Goal: Task Accomplishment & Management: Complete application form

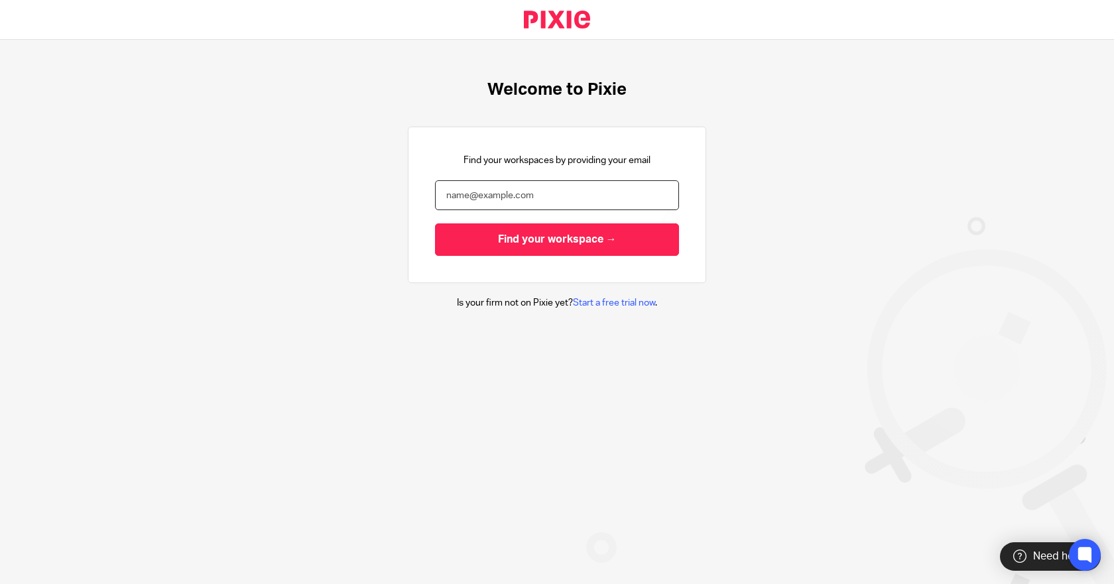
click at [472, 196] on input "email" at bounding box center [557, 195] width 244 height 30
click at [0, 584] on nordpass-autofill-portal at bounding box center [0, 584] width 0 height 0
type input "mike@getexact.com"
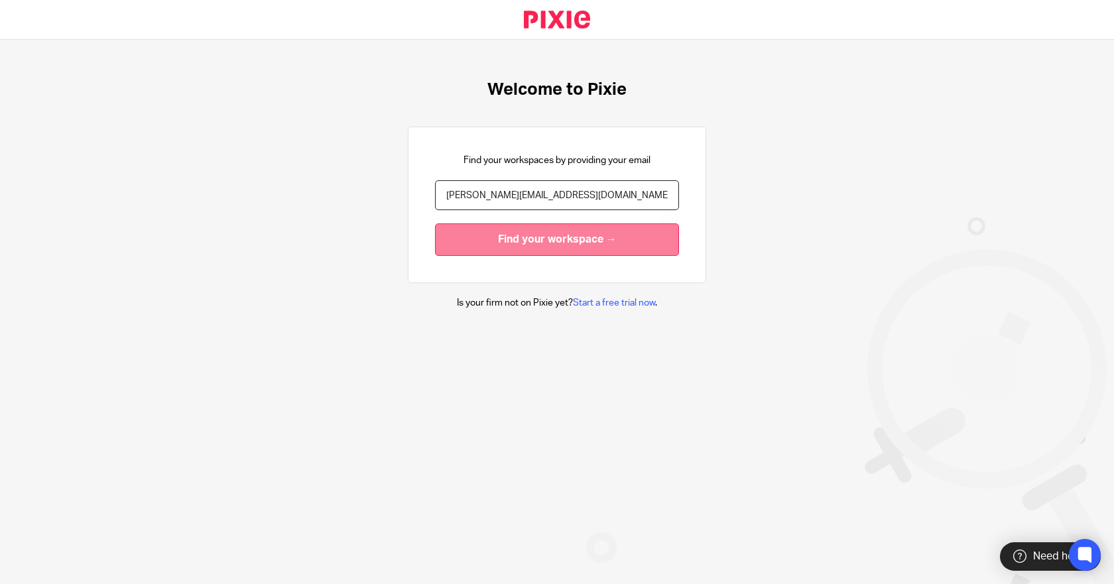
click at [527, 238] on input "Find your workspace →" at bounding box center [557, 240] width 244 height 33
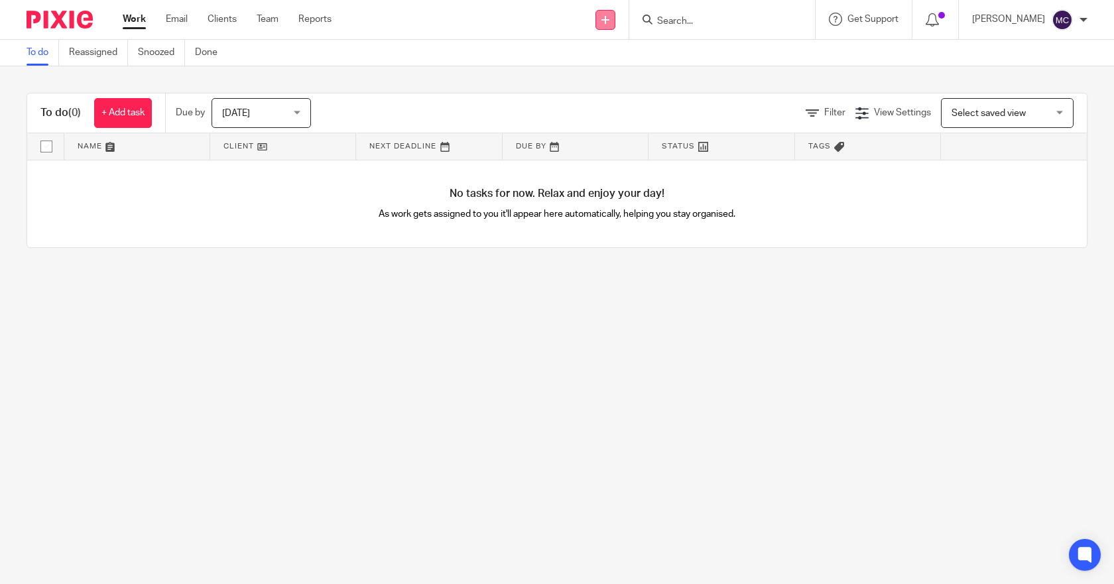
click at [614, 17] on link at bounding box center [606, 20] width 20 height 20
click at [618, 100] on link "Add client" at bounding box center [620, 101] width 93 height 19
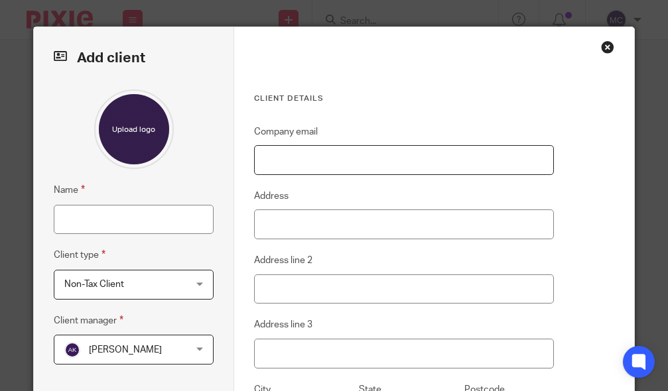
click at [364, 168] on input "Company email" at bounding box center [404, 160] width 300 height 30
paste input "Elm Creek <elmcreekpropertymgmt@gmail.com>"
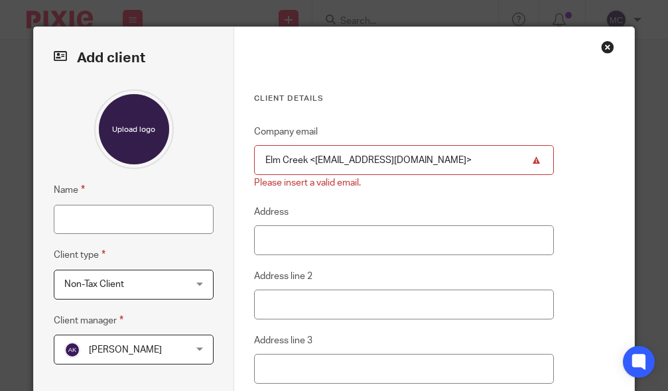
click at [589, 138] on div "Client details Company email Elm Creek <elmcreekpropertymgmt@gmail.com> Please …" at bounding box center [434, 317] width 400 height 580
click at [309, 157] on input "Elm Creek <elmcreekpropertymgmt@gmail.com>" at bounding box center [404, 160] width 300 height 30
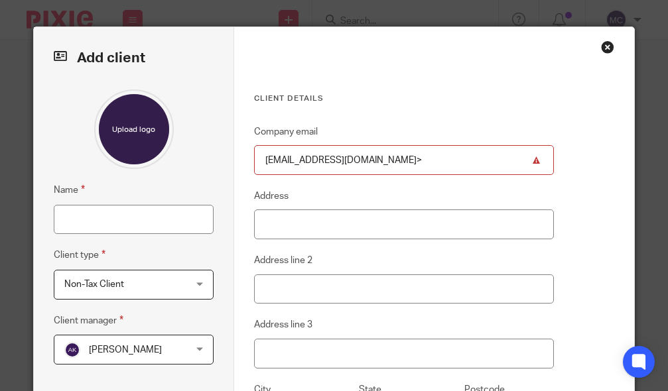
drag, startPoint x: 442, startPoint y: 152, endPoint x: 432, endPoint y: 167, distance: 18.2
click at [434, 165] on input "elmcreekpropertymgmt@gmail.com>" at bounding box center [404, 160] width 300 height 30
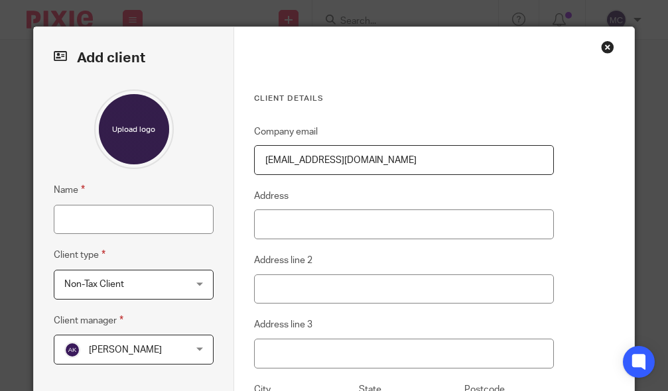
type input "[EMAIL_ADDRESS][DOMAIN_NAME]"
type input "PO Box 41"
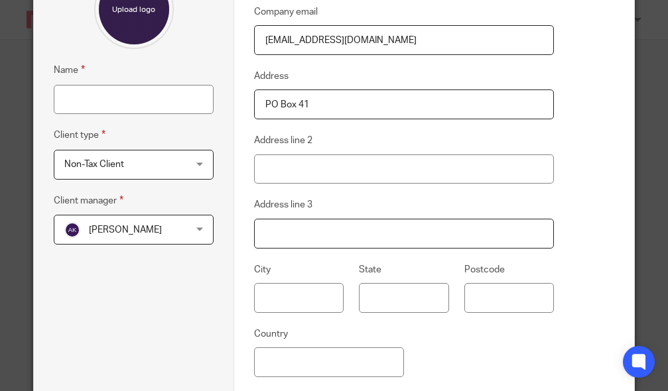
scroll to position [133, 0]
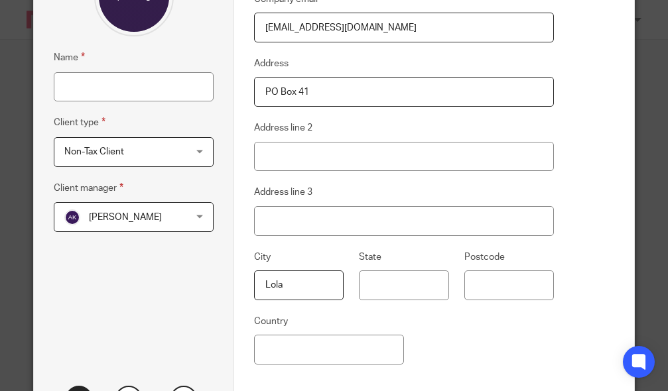
type input "Lola"
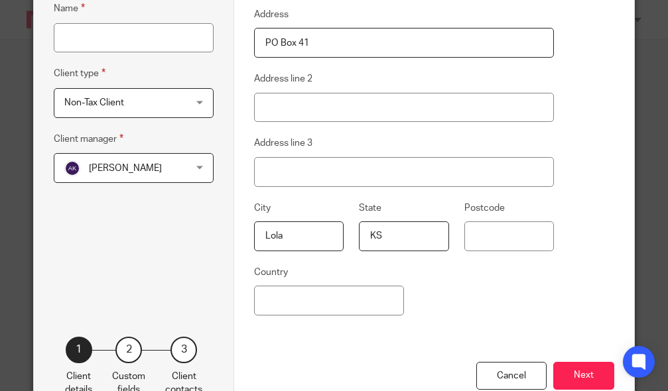
scroll to position [199, 0]
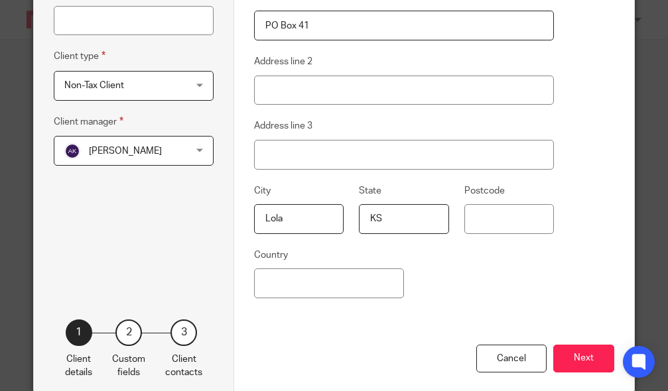
type input "KS"
click at [484, 224] on input "Postcode" at bounding box center [509, 219] width 90 height 30
type input "66749"
click at [272, 281] on input "Country" at bounding box center [329, 284] width 150 height 30
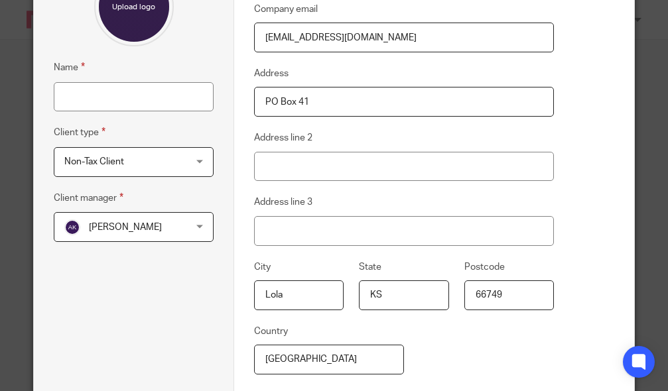
scroll to position [133, 0]
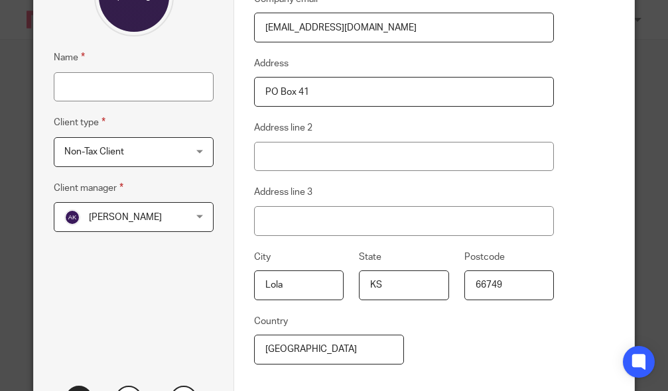
type input "United States"
click at [81, 88] on input "Name" at bounding box center [133, 87] width 159 height 30
click at [148, 269] on div "Name Patience Simpson Client type Non-Tax Client Non-Tax Client Non-Tax Client …" at bounding box center [133, 151] width 159 height 389
click at [190, 218] on div "Adriel Kornschuh Adriel Kornschuh" at bounding box center [133, 217] width 159 height 30
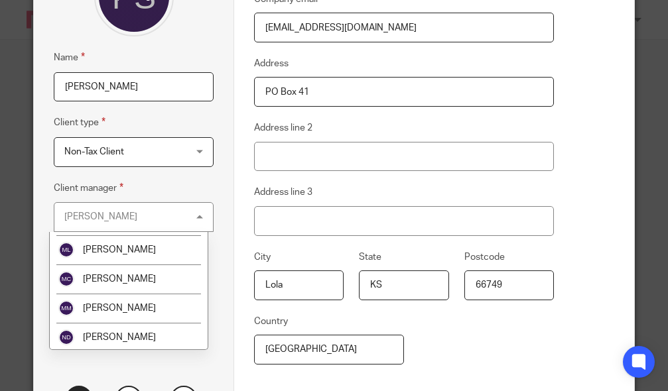
scroll to position [1061, 0]
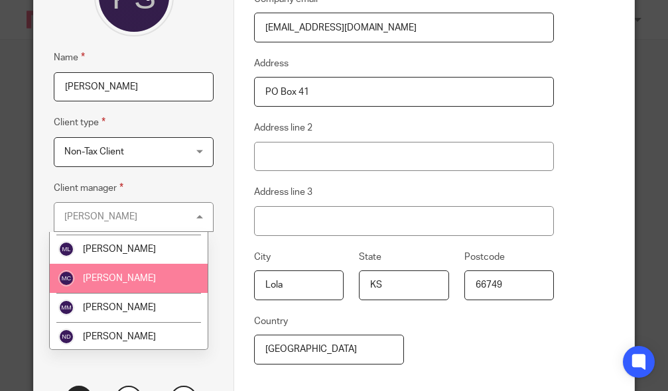
click at [147, 264] on li "[PERSON_NAME]" at bounding box center [129, 278] width 158 height 29
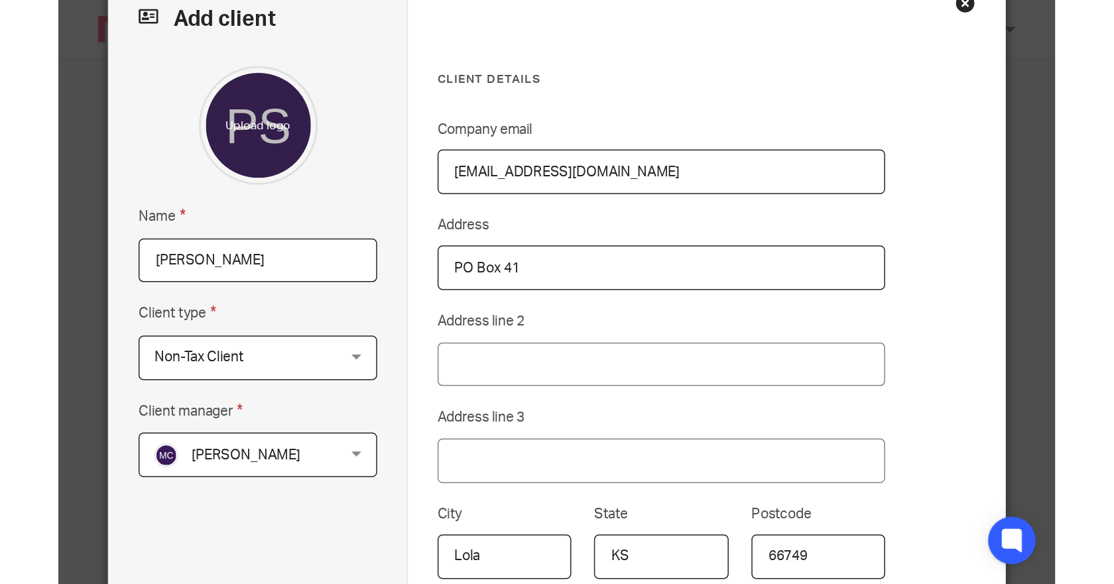
scroll to position [0, 0]
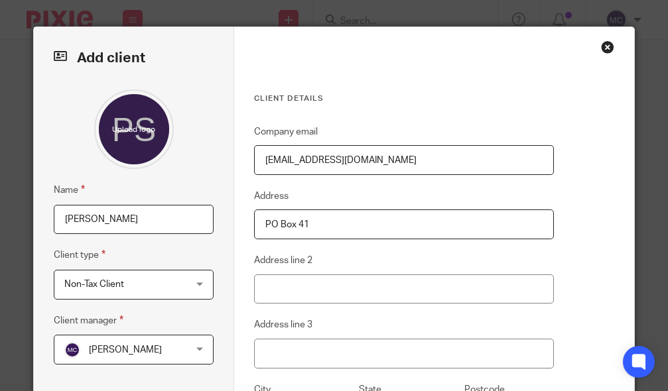
click at [55, 220] on input "Patience Simpson" at bounding box center [133, 220] width 159 height 30
click at [111, 217] on input "Elm Creek - Patience Simpson" at bounding box center [133, 220] width 159 height 30
click at [104, 218] on input "Elm Creek - Patience Simpson" at bounding box center [133, 220] width 159 height 30
drag, startPoint x: 146, startPoint y: 217, endPoint x: 115, endPoint y: 222, distance: 30.9
click at [115, 222] on input "Elm Creek - Patience Simpson" at bounding box center [133, 220] width 159 height 30
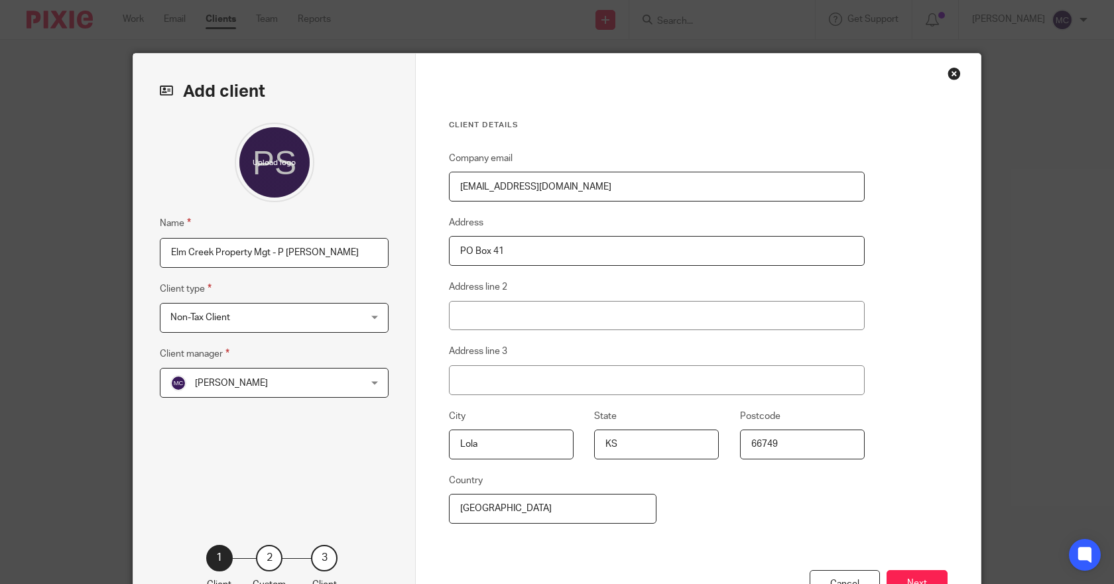
click at [277, 249] on input "Elm Creek Property Mgt - P Simpson" at bounding box center [274, 253] width 229 height 30
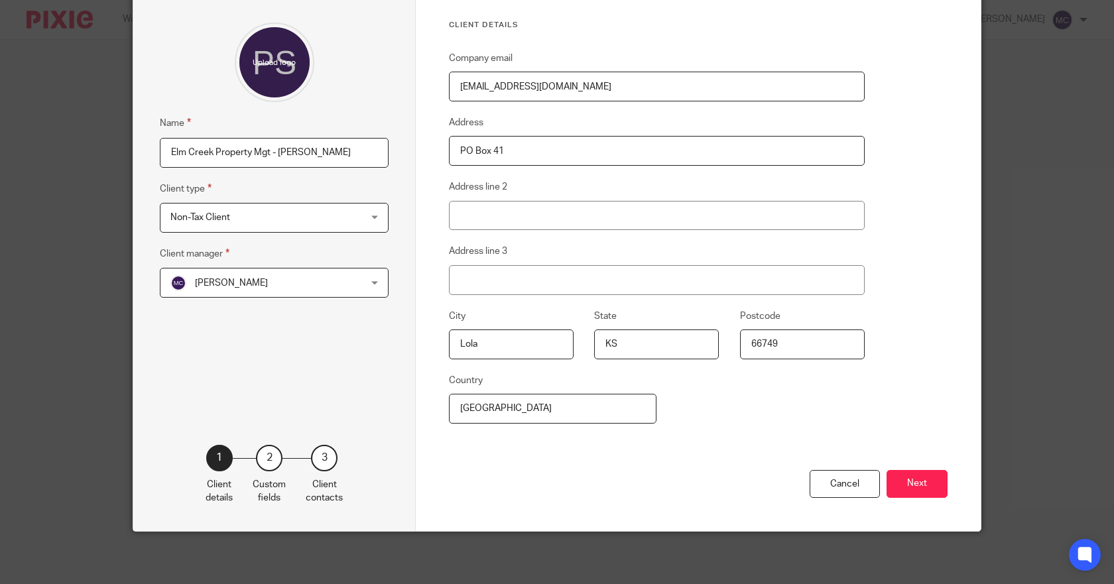
scroll to position [101, 0]
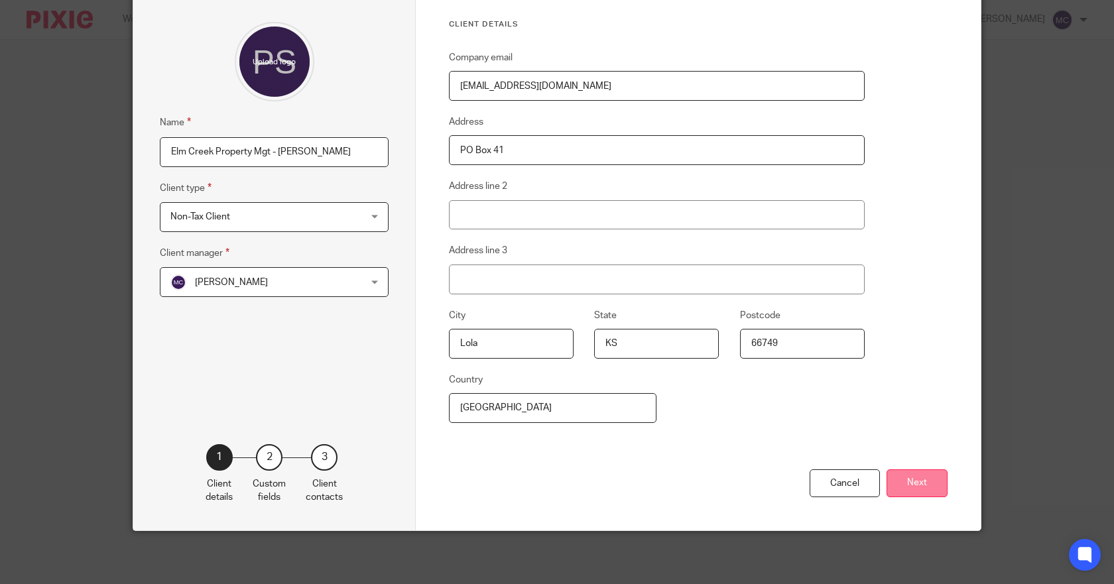
type input "Elm Creek Property Mgt - [PERSON_NAME]"
click at [940, 492] on button "Next" at bounding box center [917, 484] width 61 height 29
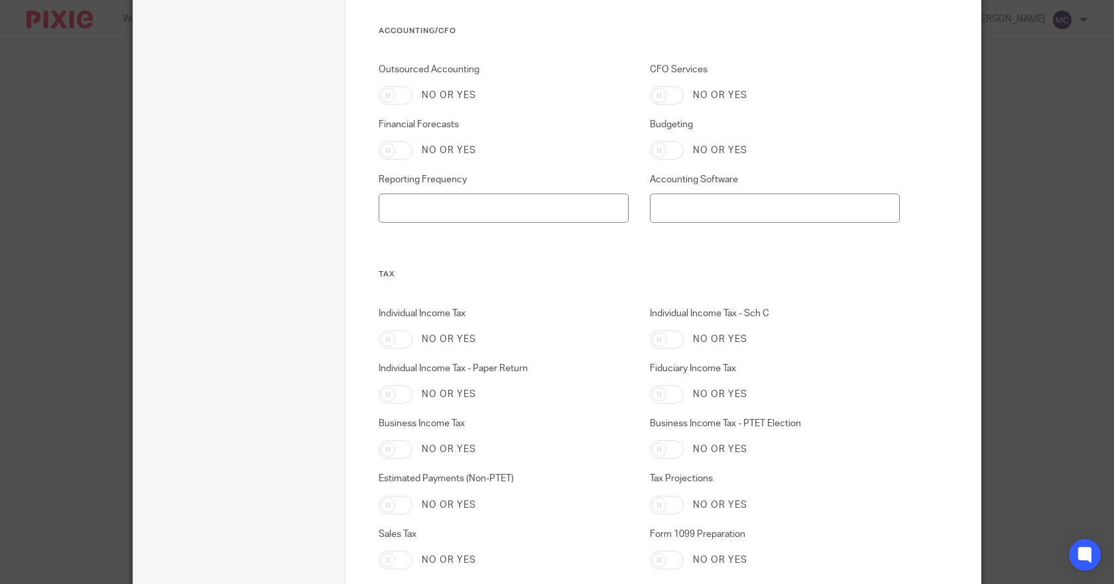
scroll to position [724, 0]
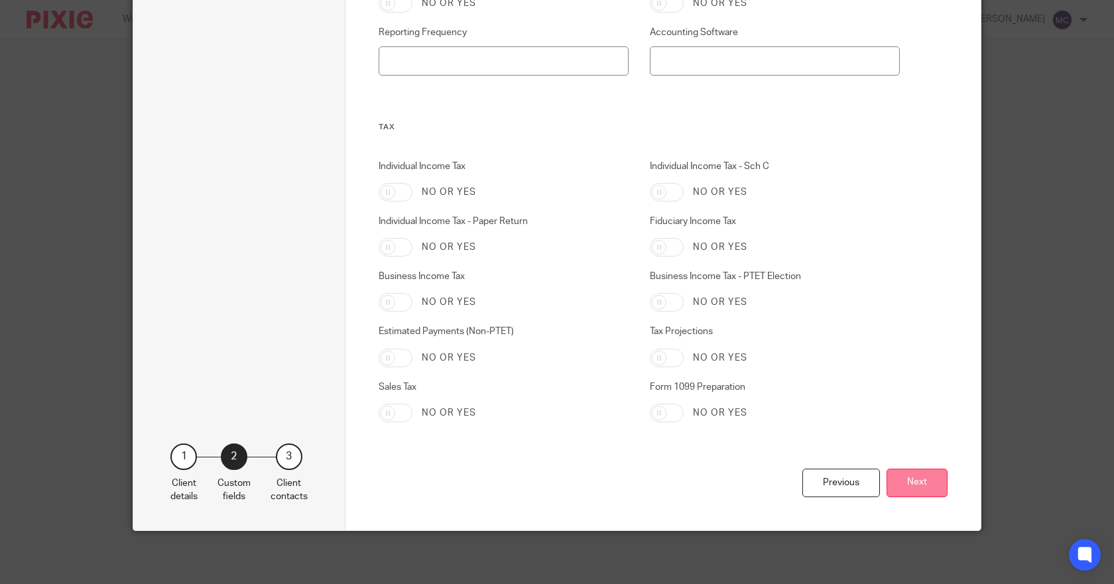
click at [898, 481] on button "Next" at bounding box center [917, 483] width 61 height 29
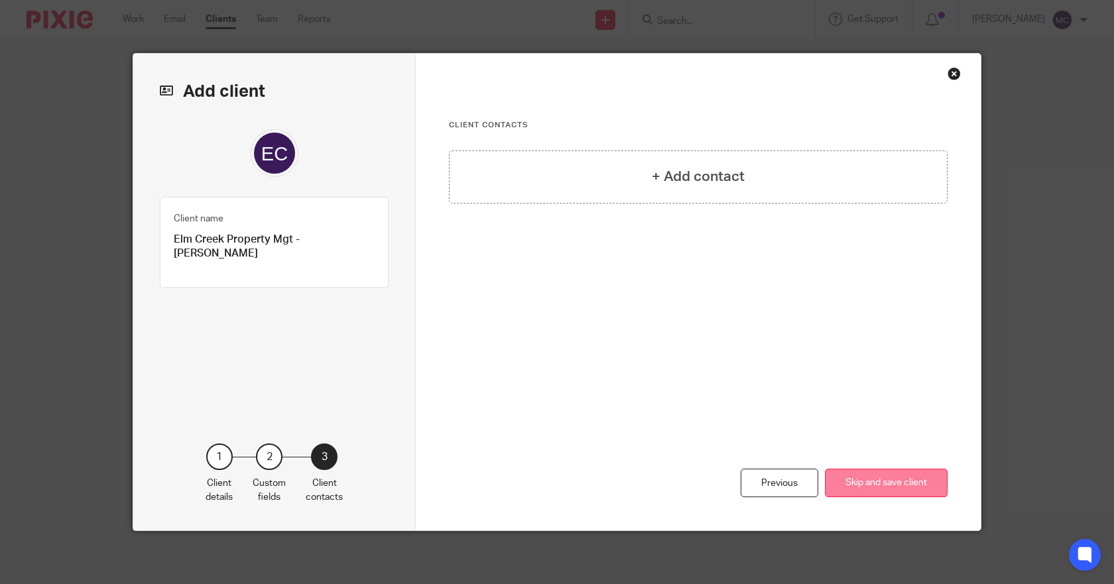
click at [886, 486] on button "Skip and save client" at bounding box center [886, 483] width 123 height 29
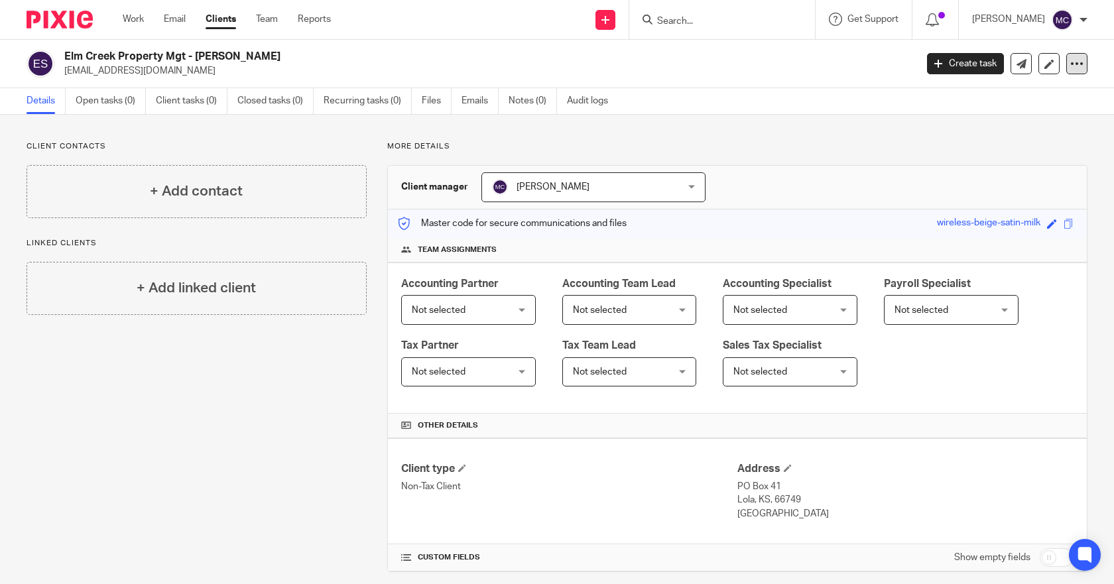
click at [1072, 63] on icon at bounding box center [1077, 63] width 13 height 13
click at [444, 101] on link "Files" at bounding box center [437, 101] width 30 height 26
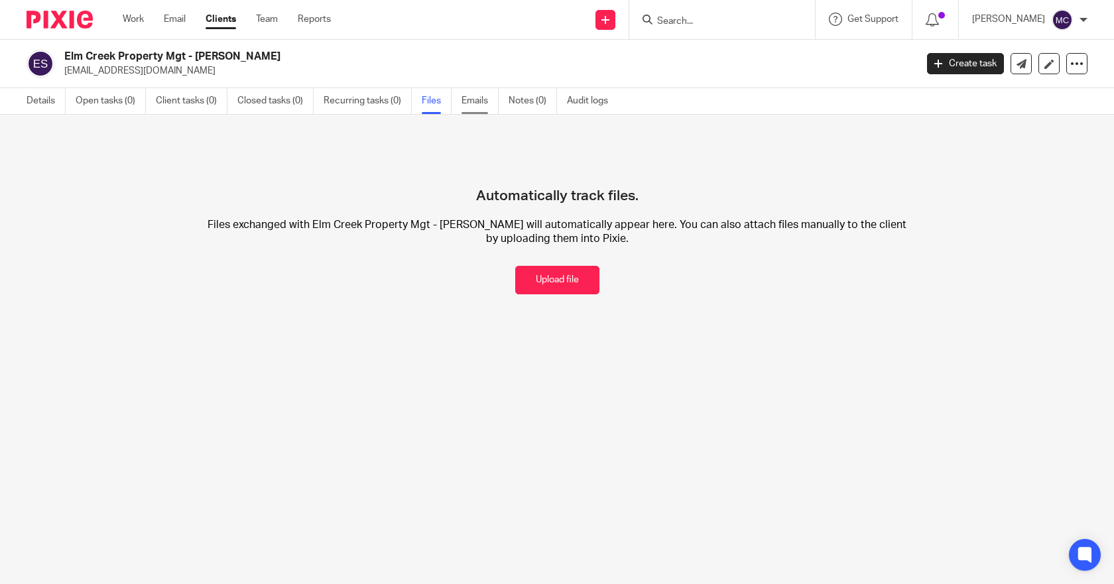
click at [471, 97] on link "Emails" at bounding box center [480, 101] width 37 height 26
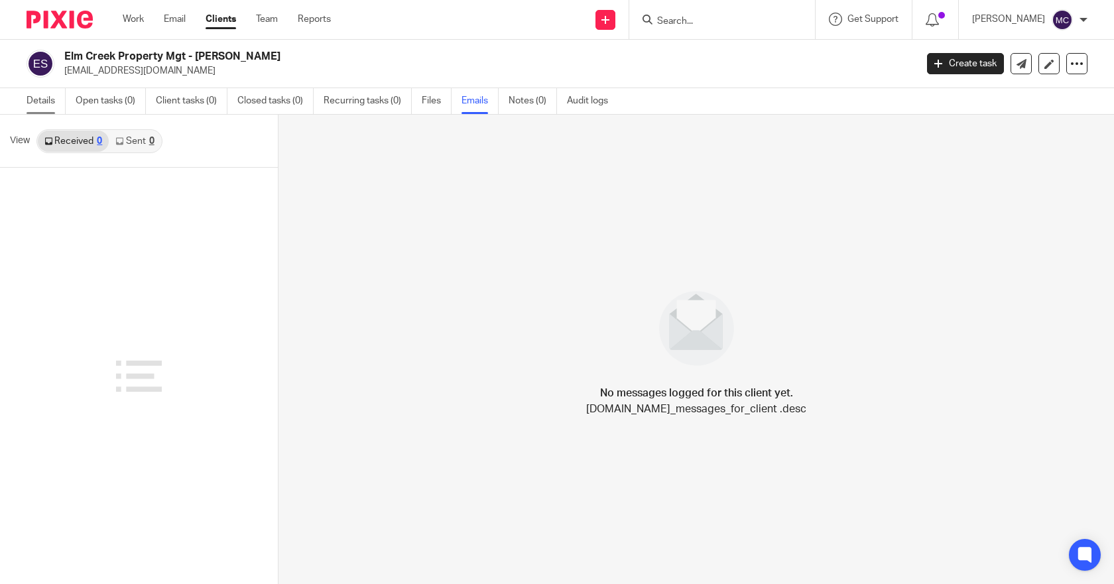
click at [43, 103] on link "Details" at bounding box center [46, 101] width 39 height 26
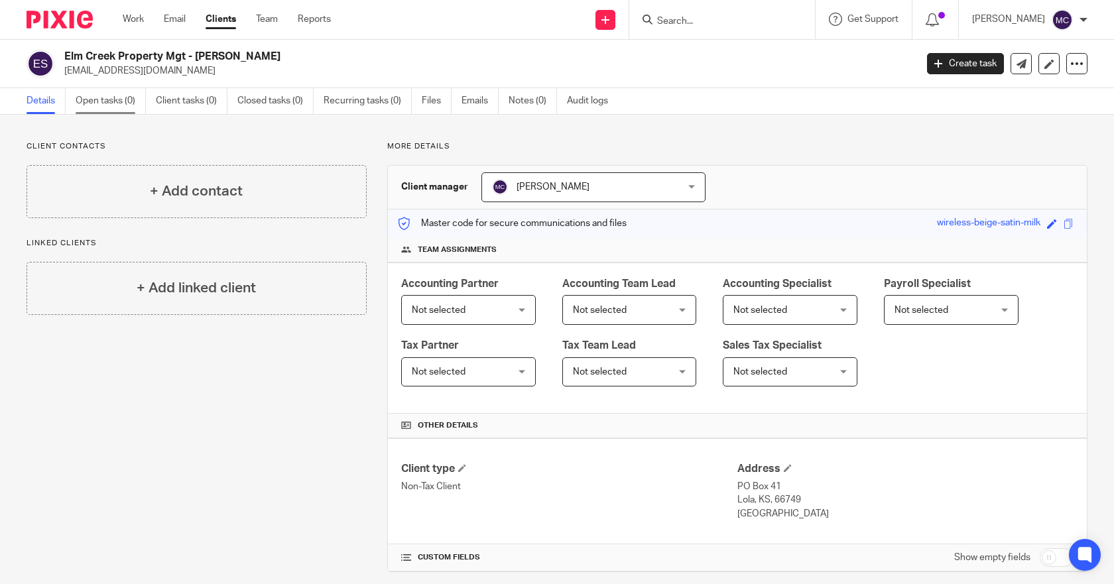
click at [109, 101] on link "Open tasks (0)" at bounding box center [111, 101] width 70 height 26
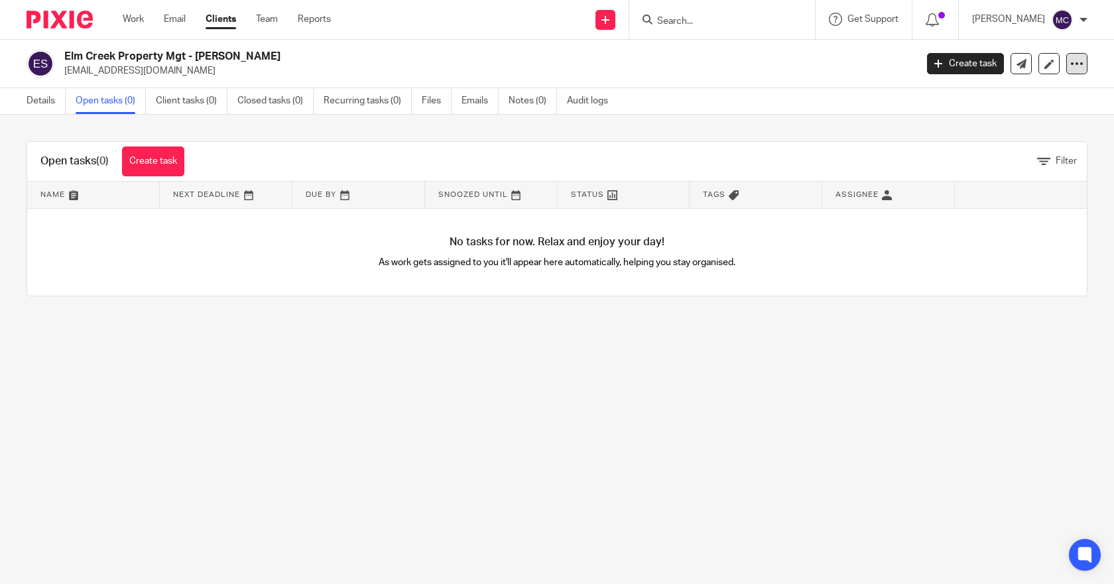
click at [1071, 67] on icon at bounding box center [1077, 63] width 13 height 13
click at [420, 105] on ul "Details Open tasks (0) Client tasks (0) Closed tasks (0) Recurring tasks (0) Fi…" at bounding box center [328, 101] width 602 height 26
click at [430, 105] on link "Files" at bounding box center [437, 101] width 30 height 26
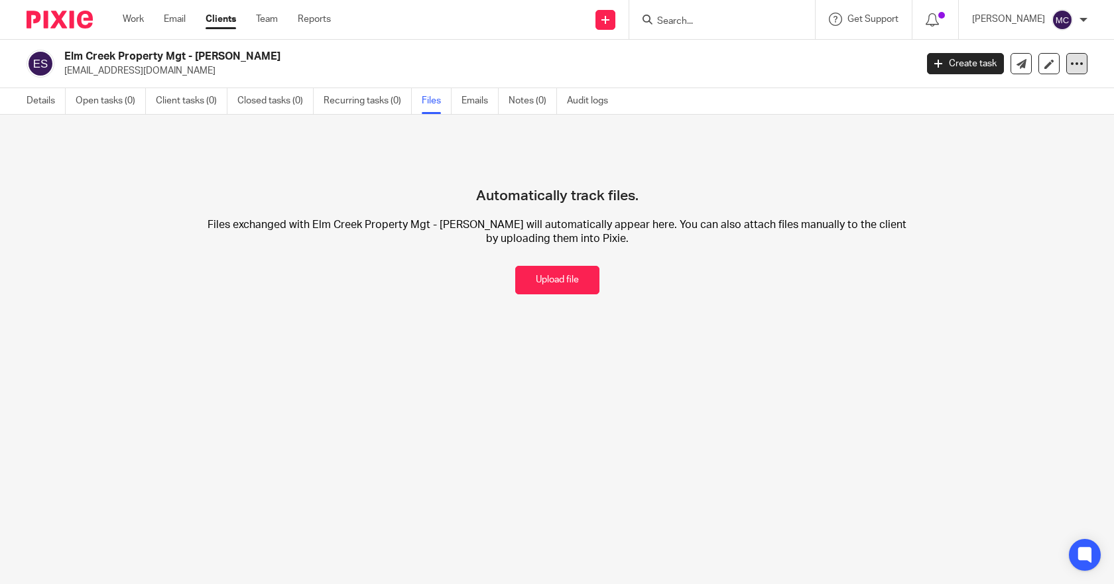
click at [1071, 66] on icon at bounding box center [1077, 63] width 13 height 13
click at [1083, 18] on div at bounding box center [1084, 20] width 8 height 8
click at [773, 86] on div "Elm Creek Property Mgt - [PERSON_NAME] [EMAIL_ADDRESS][DOMAIN_NAME] Create task…" at bounding box center [557, 64] width 1114 height 48
click at [939, 69] on link "Create task" at bounding box center [965, 63] width 77 height 21
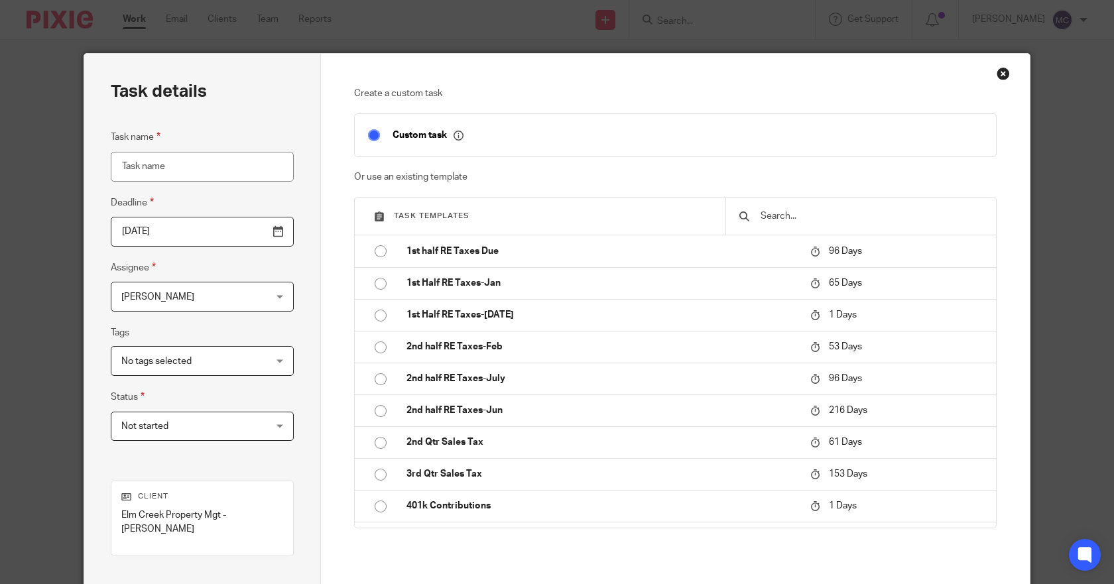
click at [998, 74] on div "Close this dialog window" at bounding box center [1003, 73] width 13 height 13
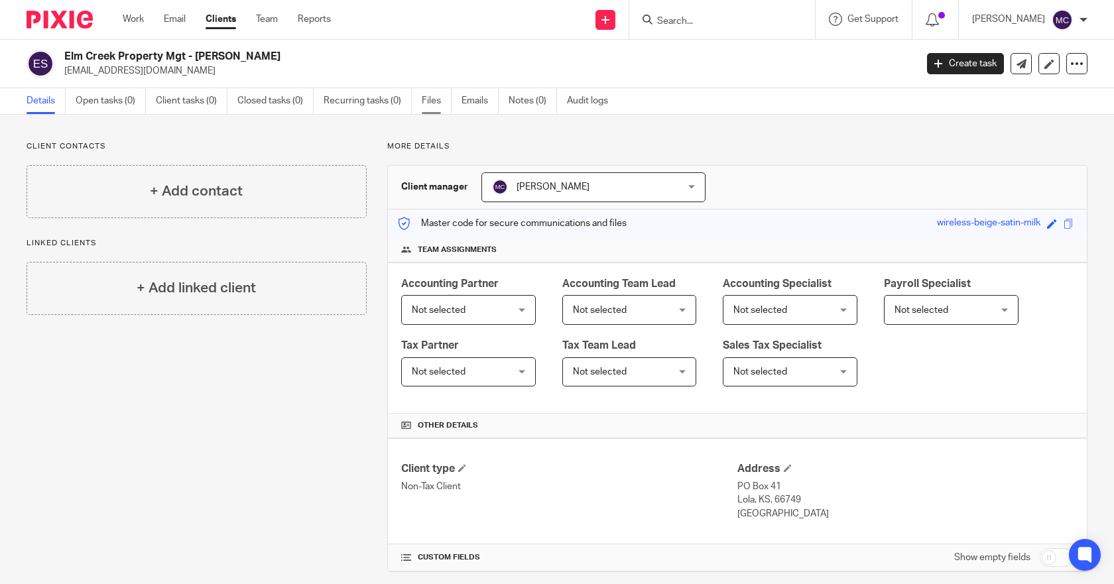
click at [442, 104] on link "Files" at bounding box center [437, 101] width 30 height 26
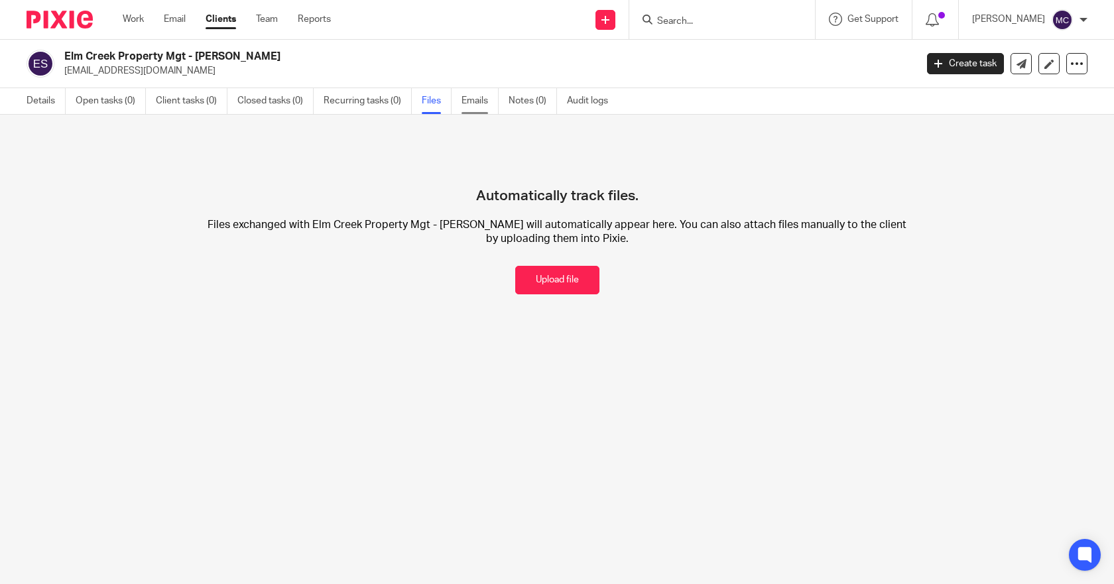
click at [470, 105] on link "Emails" at bounding box center [480, 101] width 37 height 26
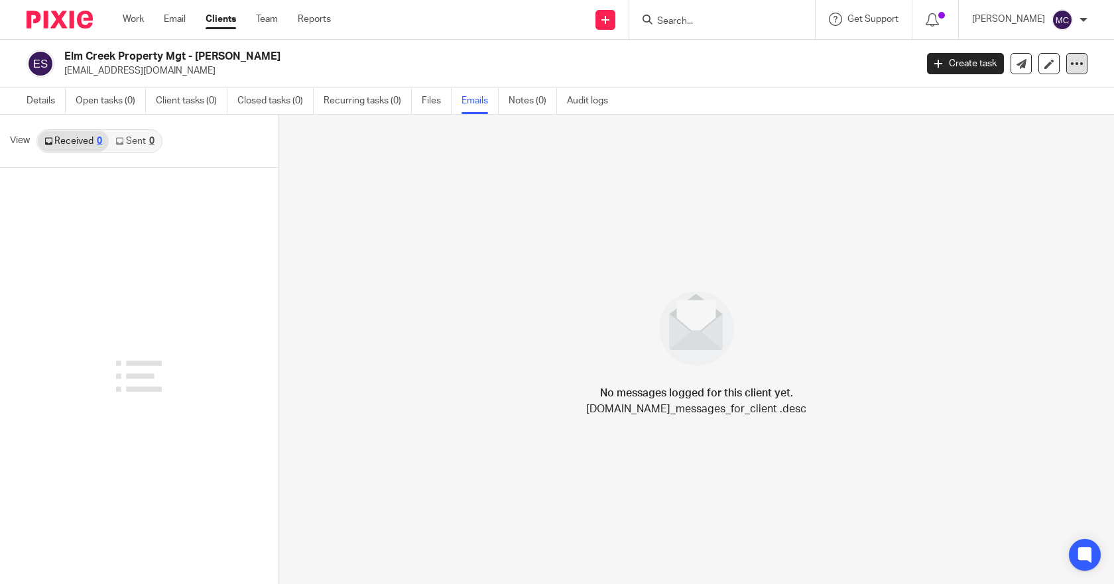
click at [1072, 68] on icon at bounding box center [1077, 63] width 13 height 13
click at [434, 96] on link "Files" at bounding box center [437, 101] width 30 height 26
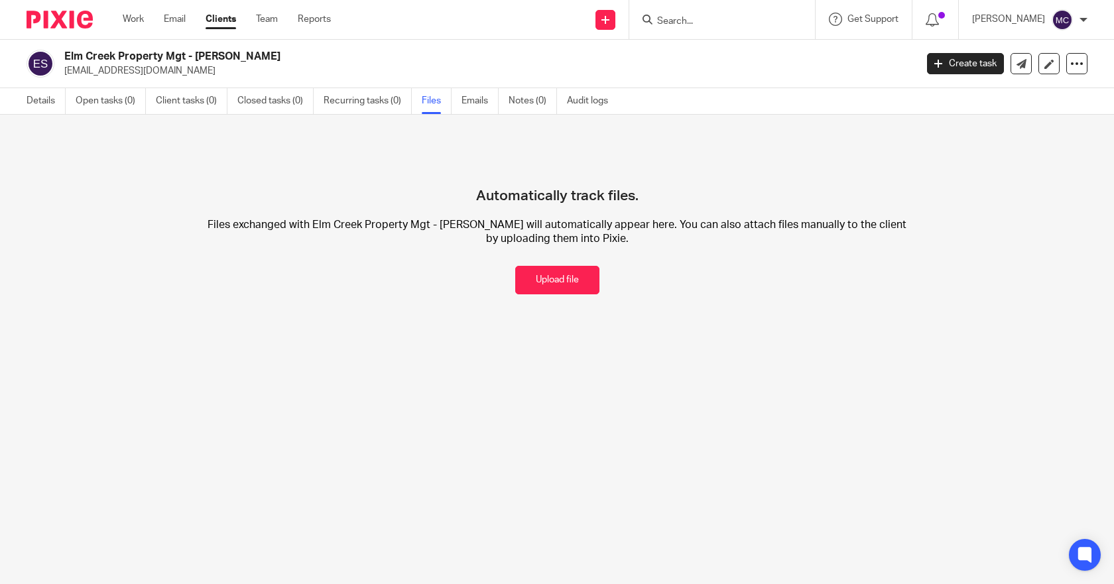
drag, startPoint x: 656, startPoint y: 172, endPoint x: 590, endPoint y: 149, distance: 69.9
click at [590, 149] on h4 "Automatically track files." at bounding box center [557, 173] width 163 height 64
click at [935, 64] on icon at bounding box center [939, 64] width 8 height 8
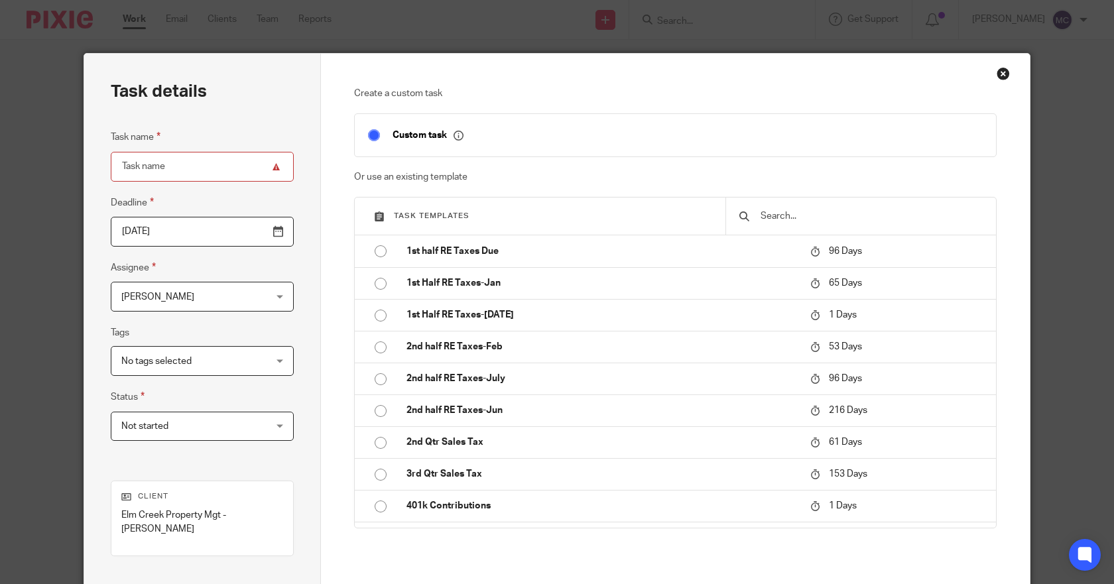
click at [998, 77] on div "Close this dialog window" at bounding box center [1003, 73] width 13 height 13
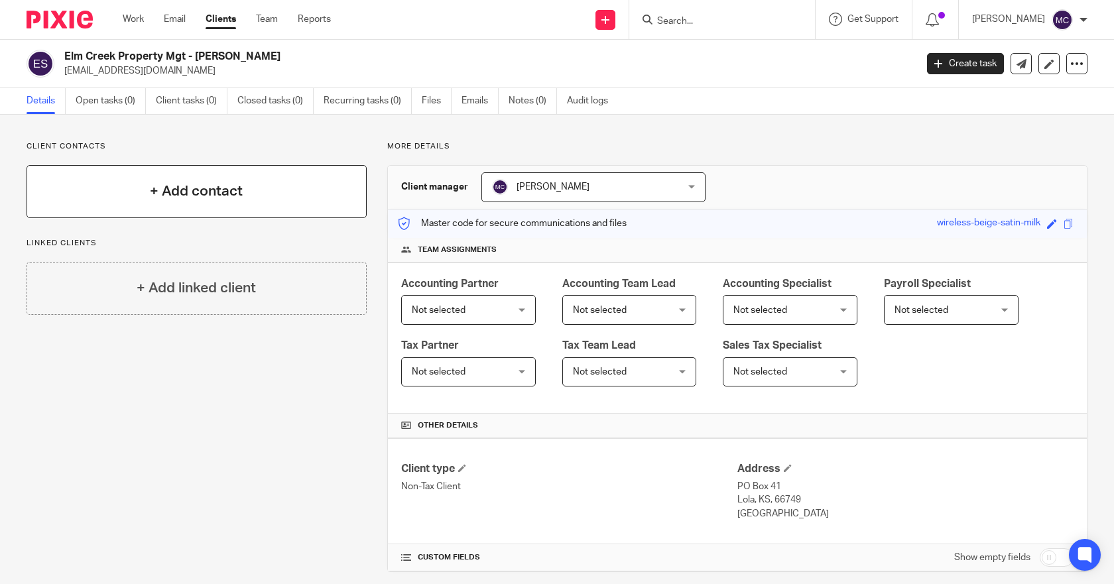
click at [167, 196] on h4 "+ Add contact" at bounding box center [196, 191] width 93 height 21
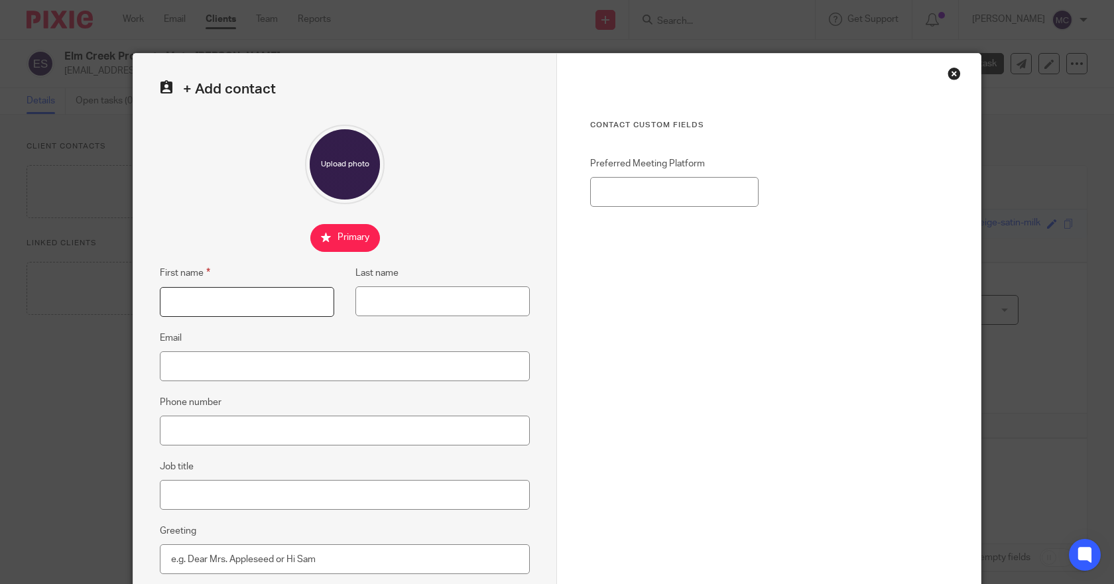
click at [241, 305] on input "First name" at bounding box center [247, 302] width 174 height 30
type input "Patience"
type input "Simpson"
click at [183, 362] on input "Email" at bounding box center [345, 367] width 370 height 30
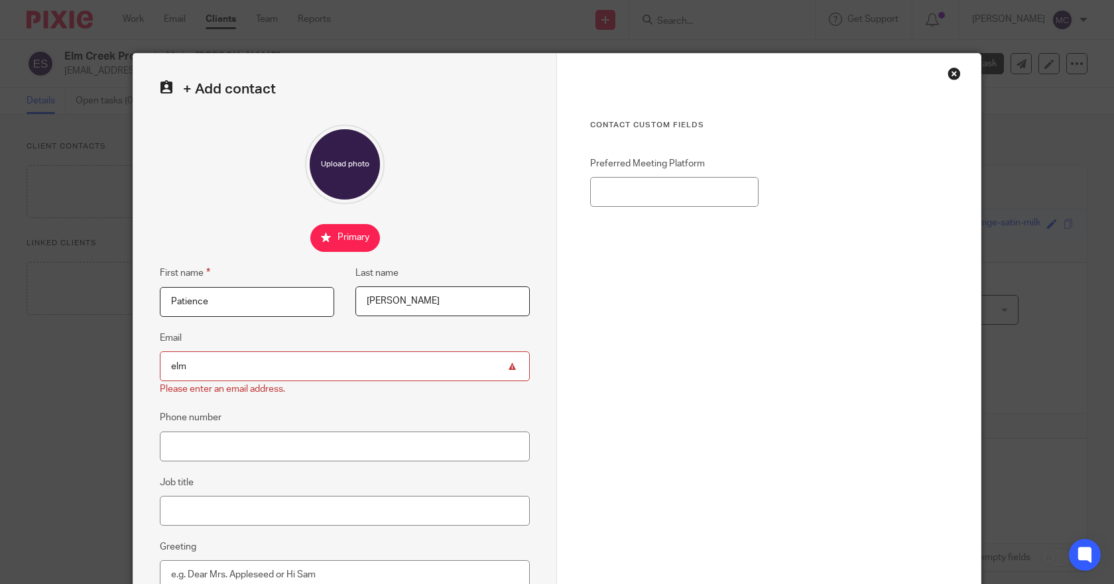
drag, startPoint x: 192, startPoint y: 369, endPoint x: 148, endPoint y: 368, distance: 44.5
click at [148, 368] on div "+ Add contact First name Patience Last name Simpson Email elm Please enter an e…" at bounding box center [345, 383] width 424 height 659
paste input "Elm Creek <elmcreekpropertymgmt@gmail.com>"
drag, startPoint x: 216, startPoint y: 364, endPoint x: 163, endPoint y: 359, distance: 53.3
click at [163, 359] on input "Elm Creek <elmcreekpropertymgmt@gmail.com>" at bounding box center [345, 367] width 370 height 30
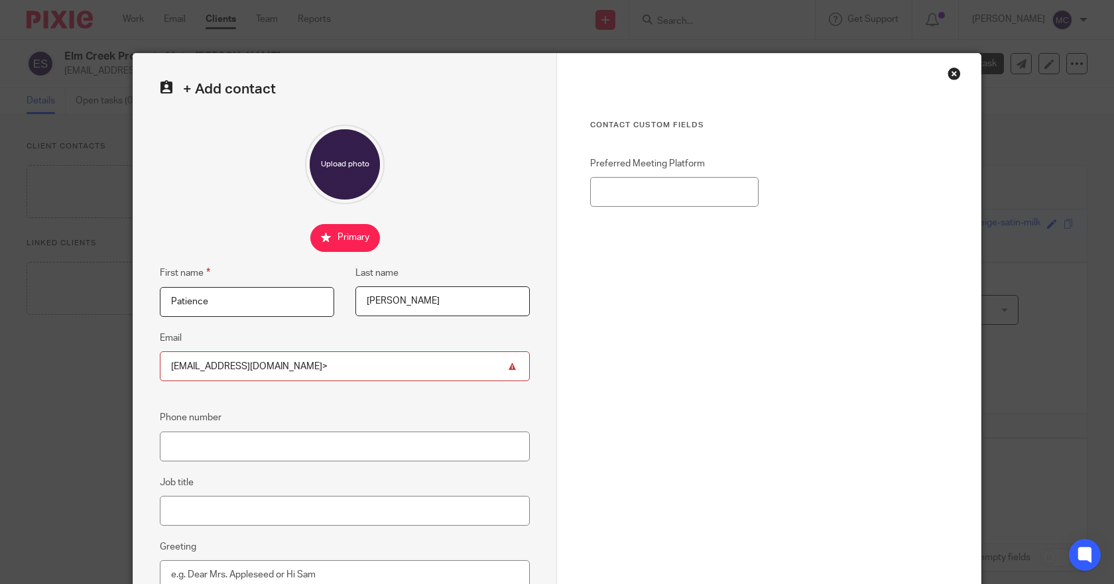
click at [339, 364] on input "elmcreekpropertymgmt@gmail.com>" at bounding box center [345, 367] width 370 height 30
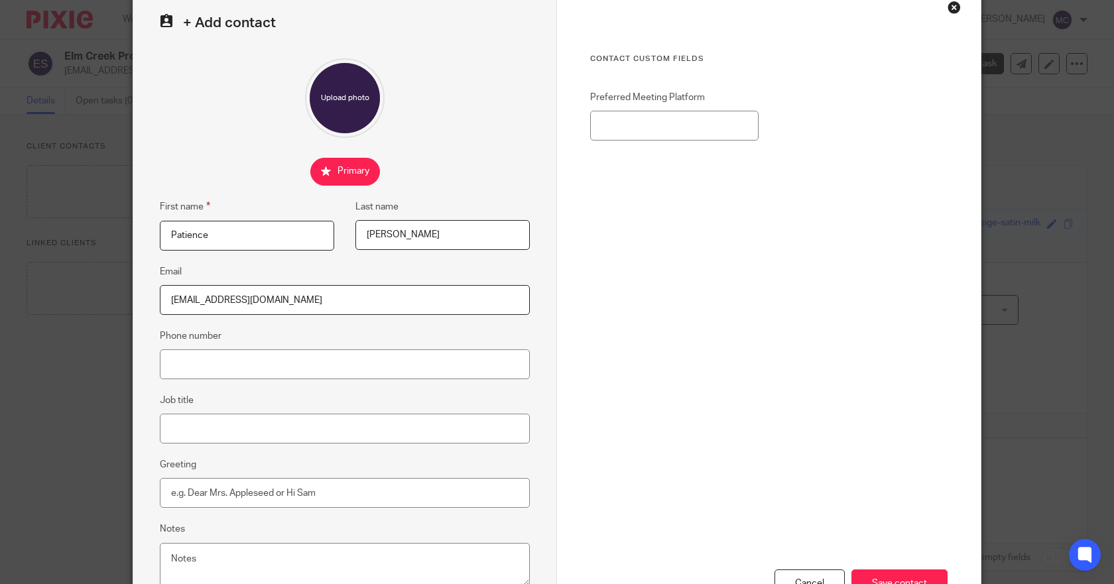
scroll to position [133, 0]
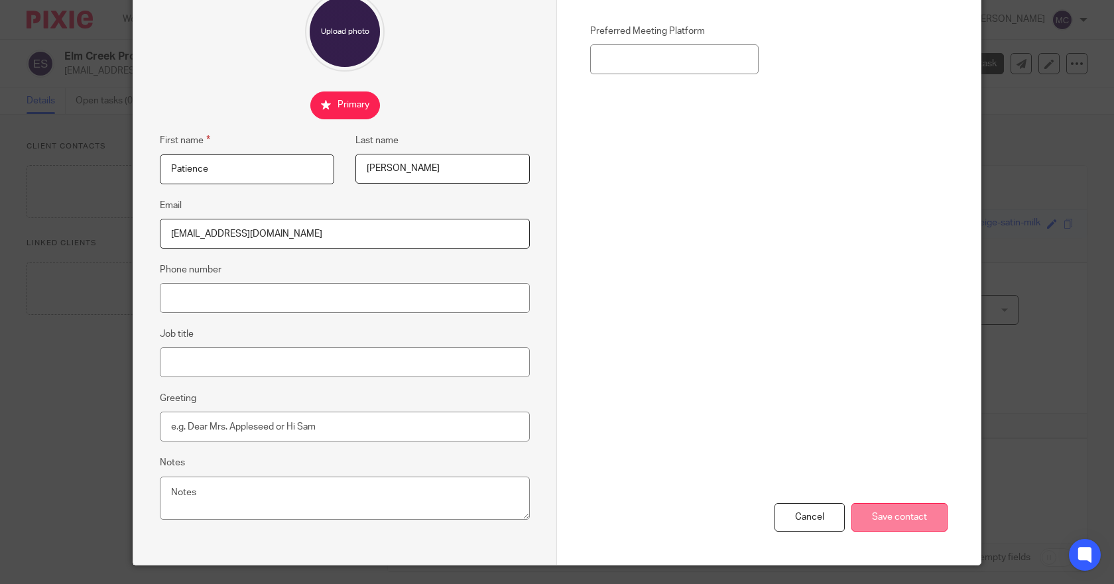
type input "elmcreekpropertymgmt@gmail.com"
click at [889, 511] on input "Save contact" at bounding box center [900, 517] width 96 height 29
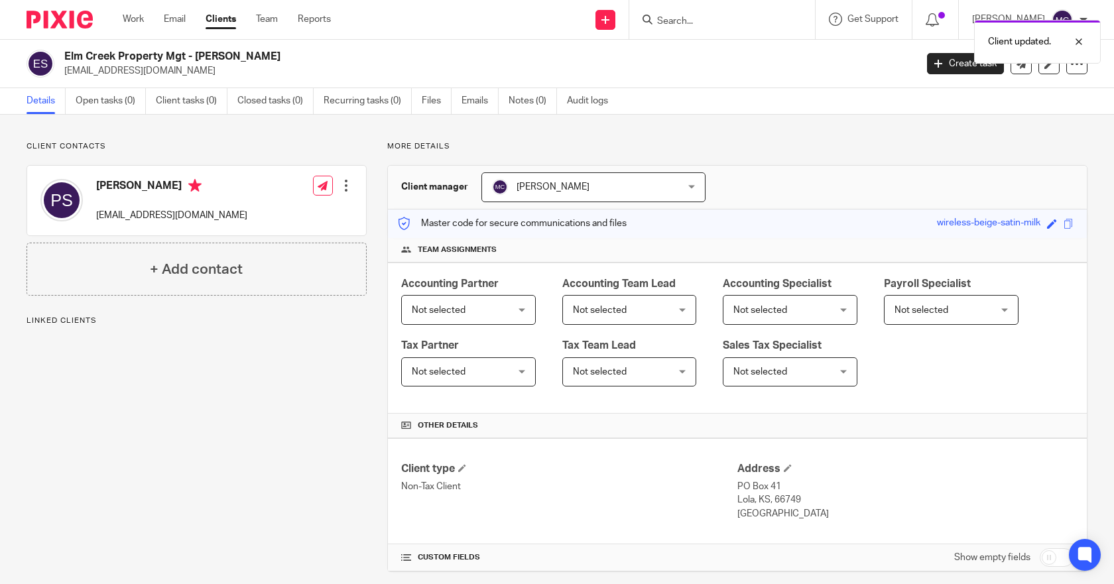
click at [0, 584] on nordpass-portal at bounding box center [0, 584] width 0 height 0
click at [1079, 38] on div at bounding box center [1069, 42] width 36 height 16
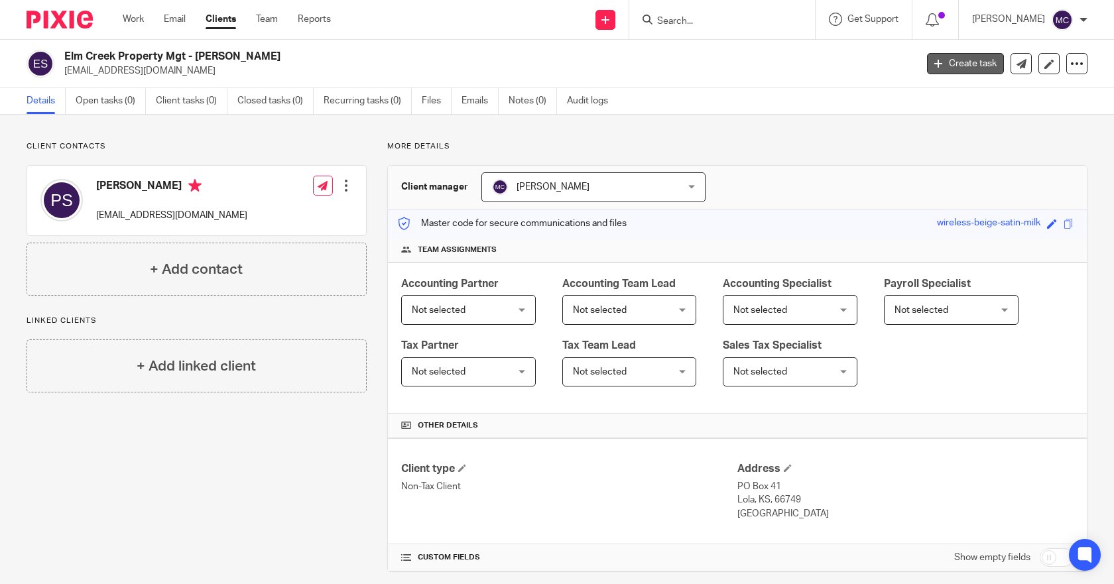
click at [952, 58] on link "Create task" at bounding box center [965, 63] width 77 height 21
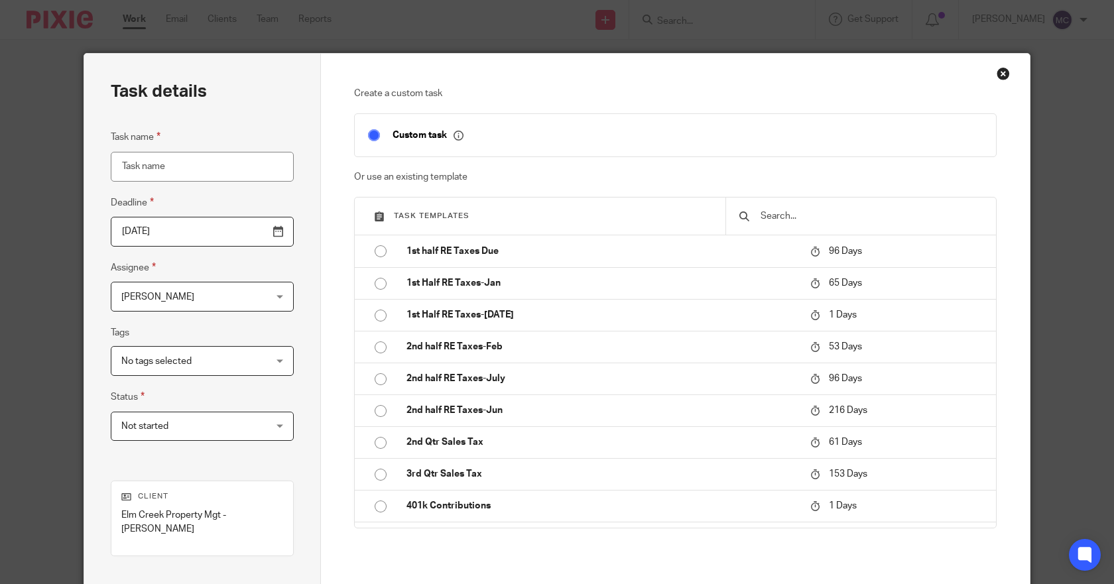
click at [174, 163] on input "Task name" at bounding box center [202, 167] width 183 height 30
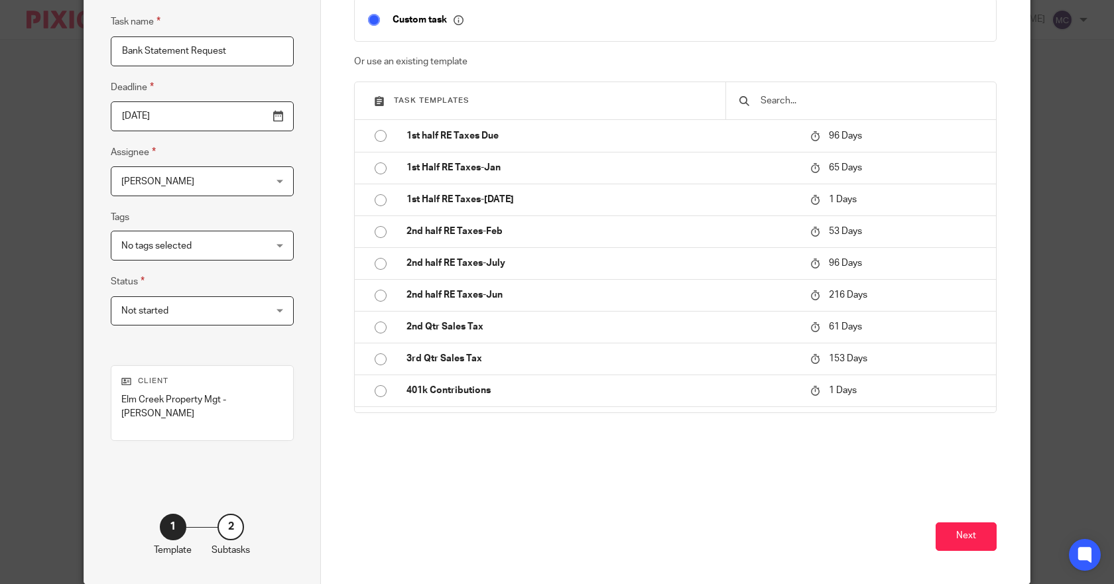
scroll to position [133, 0]
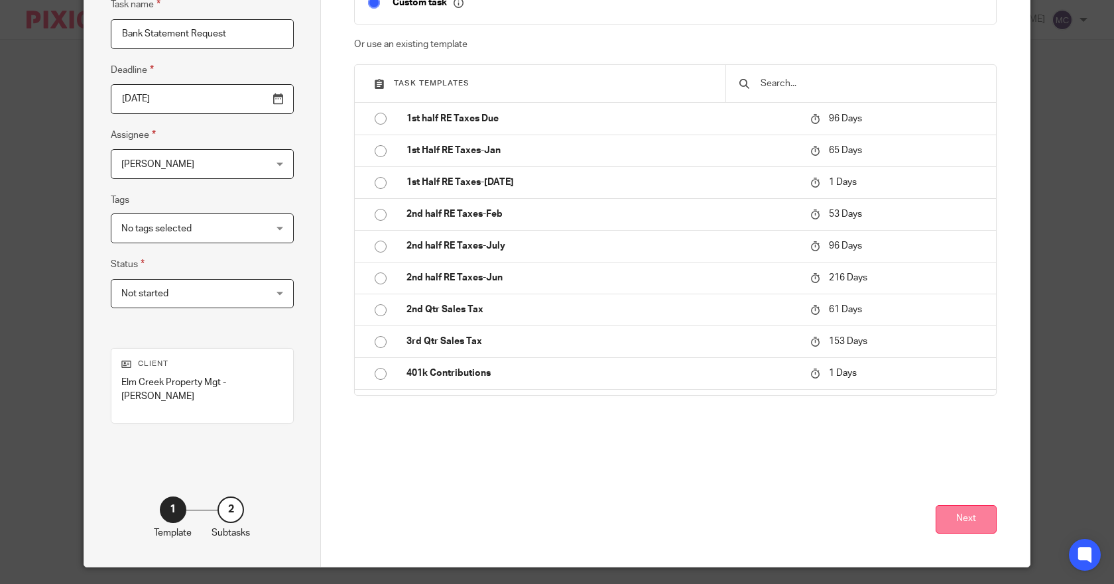
type input "Bank Statement Request"
click at [955, 519] on button "Next" at bounding box center [966, 519] width 61 height 29
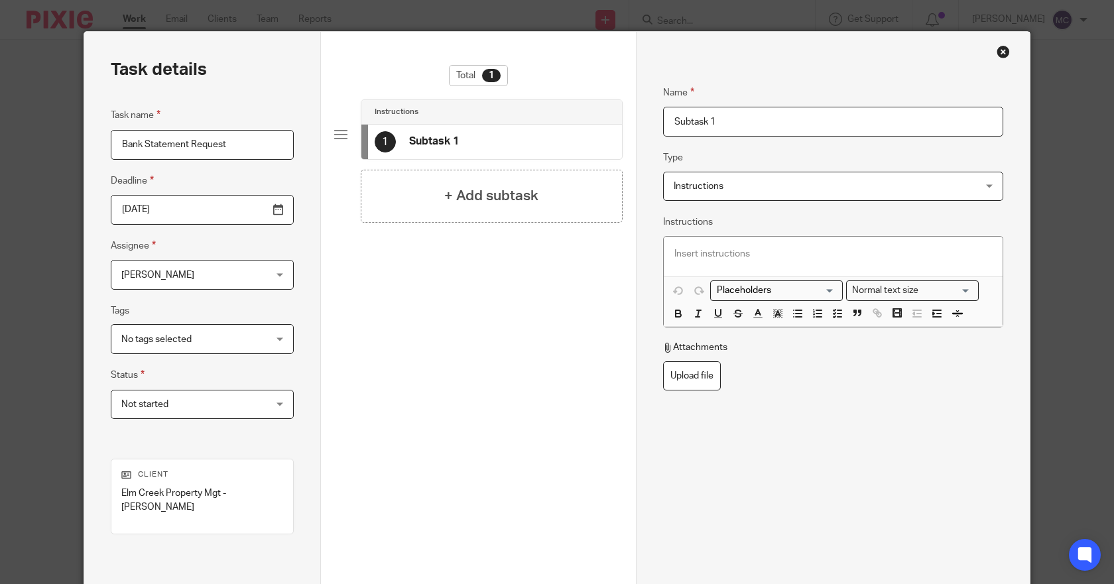
scroll to position [0, 0]
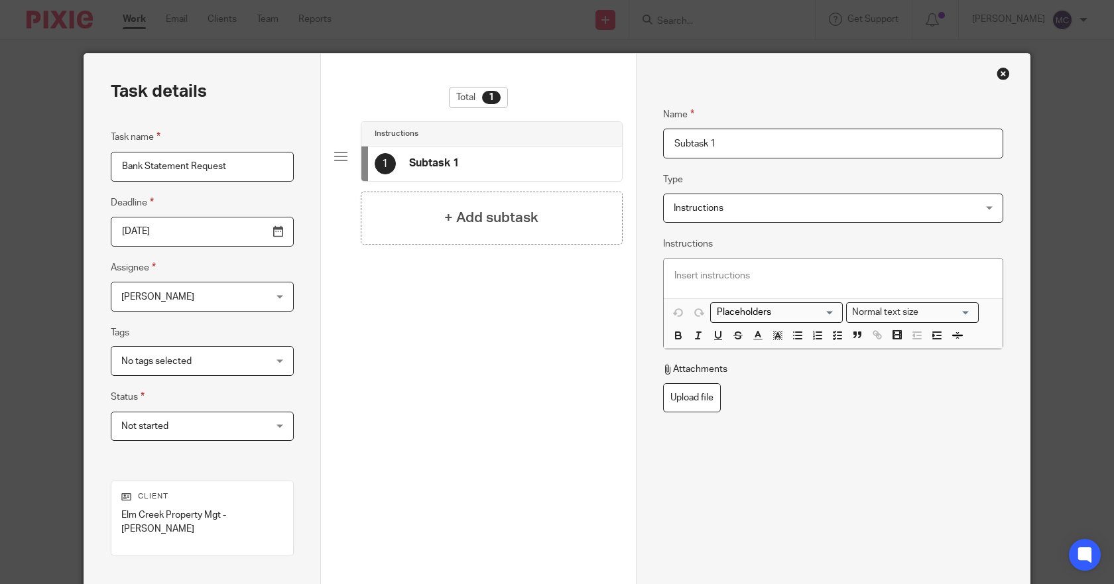
click at [982, 210] on div "Instructions Instructions" at bounding box center [833, 209] width 340 height 30
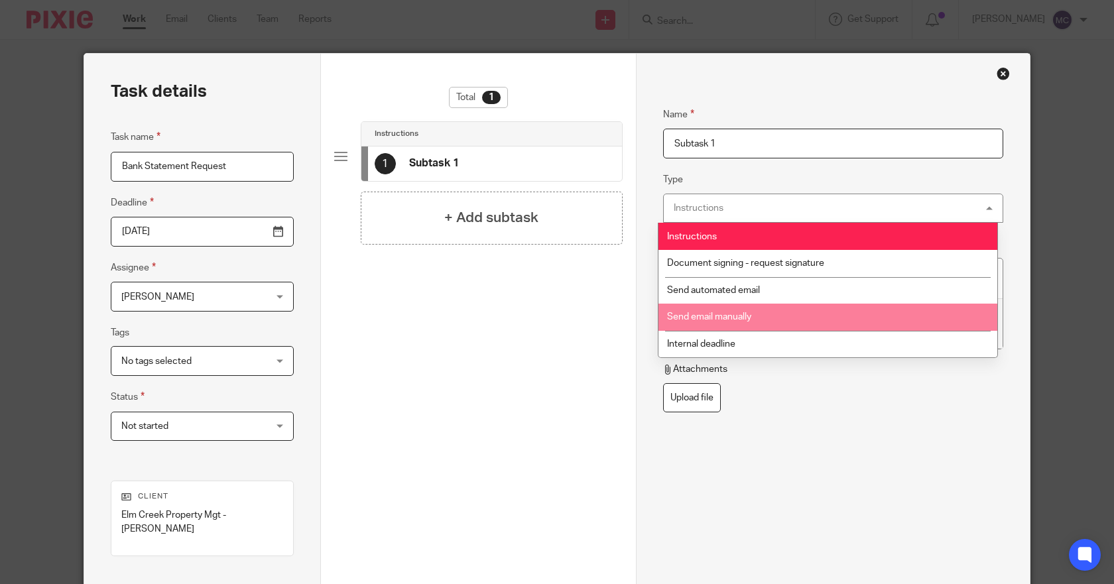
click at [746, 322] on li "Send email manually" at bounding box center [828, 317] width 339 height 27
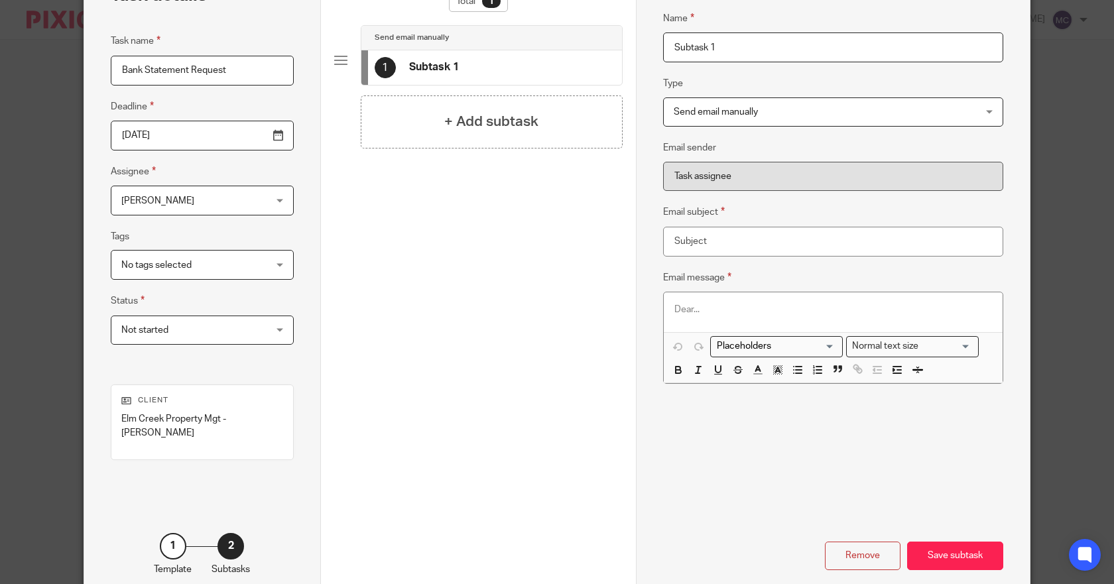
scroll to position [66, 0]
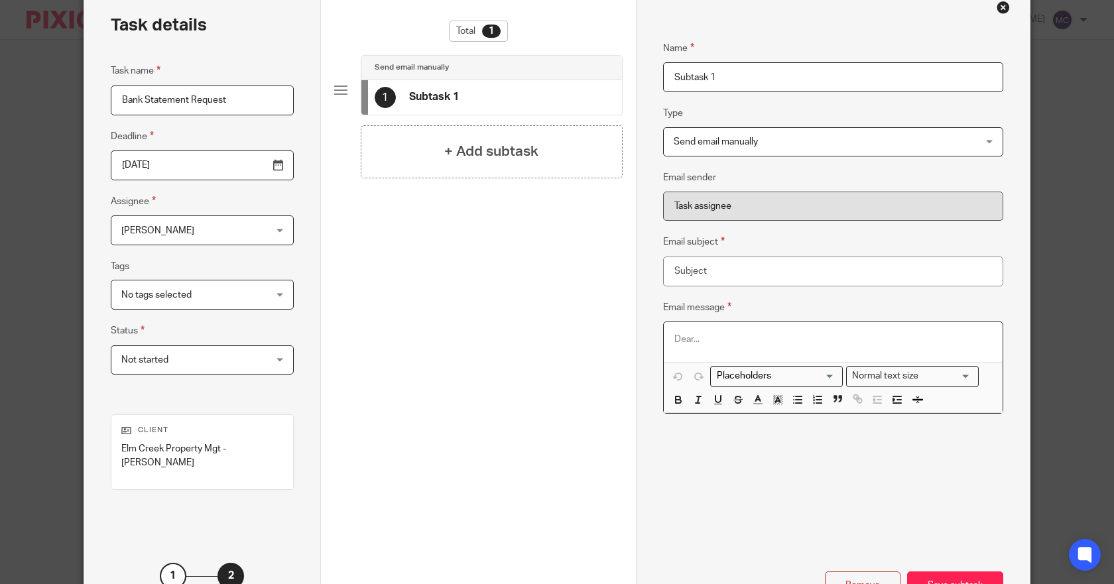
click at [686, 332] on div at bounding box center [833, 342] width 339 height 40
click at [728, 271] on input "Email subject" at bounding box center [833, 272] width 340 height 30
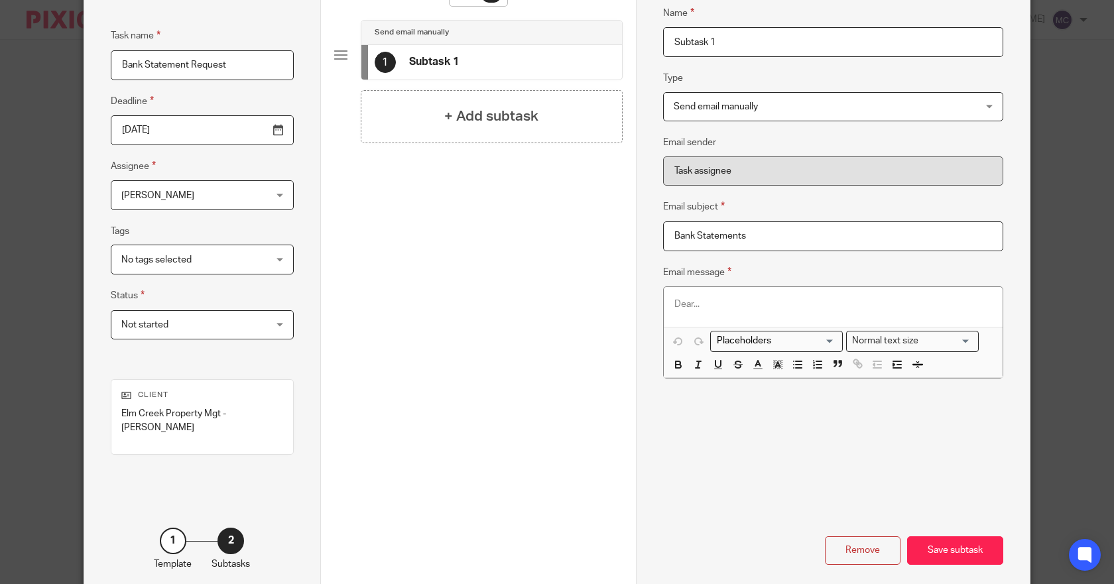
scroll to position [133, 0]
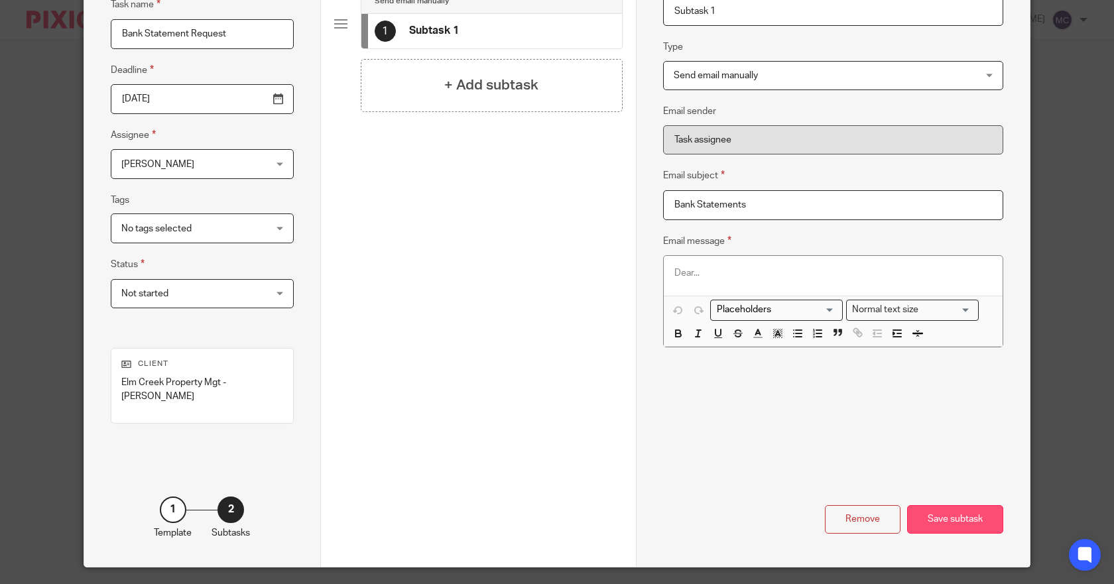
type input "Bank Statements"
click at [951, 523] on div "Save subtask" at bounding box center [955, 519] width 96 height 29
click at [1030, 38] on nordpass-portal at bounding box center [1030, 244] width 0 height 646
click at [704, 281] on div at bounding box center [833, 276] width 339 height 40
click at [955, 520] on div "Save subtask" at bounding box center [955, 519] width 96 height 29
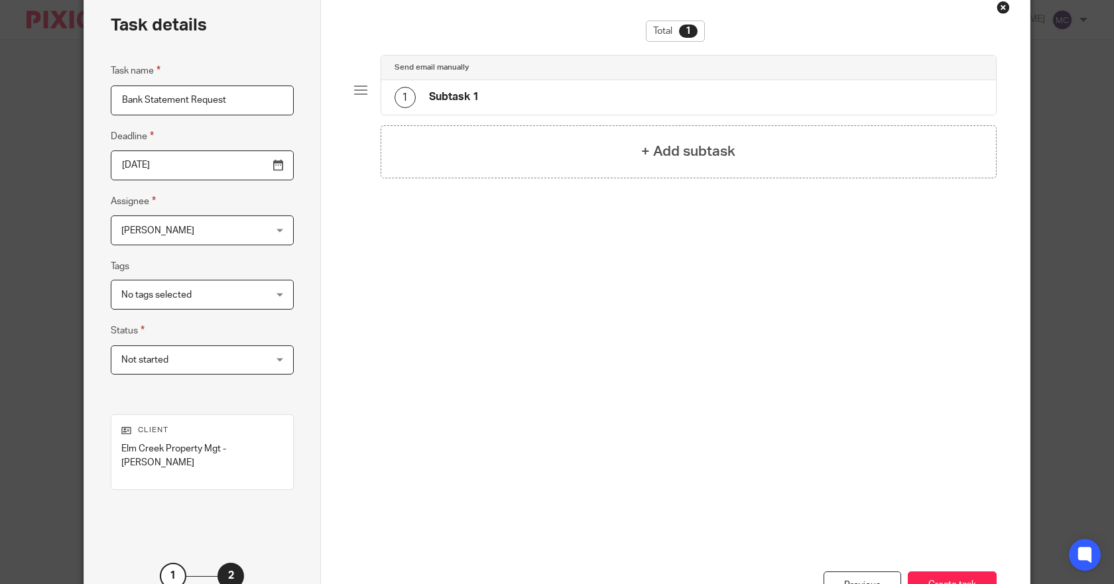
scroll to position [0, 0]
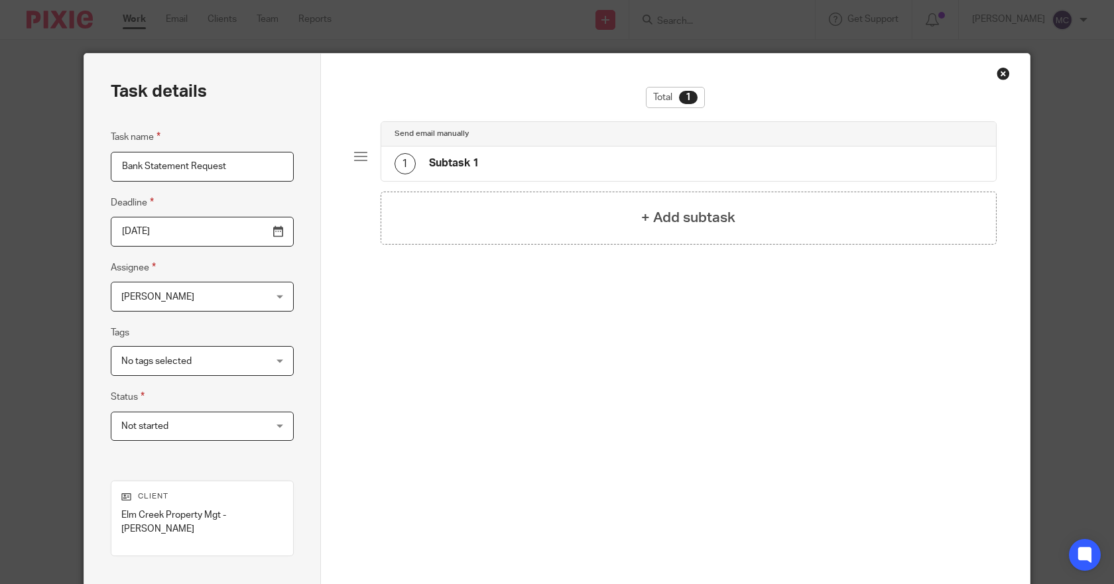
click at [1030, 54] on nordpass-portal at bounding box center [1030, 377] width 0 height 646
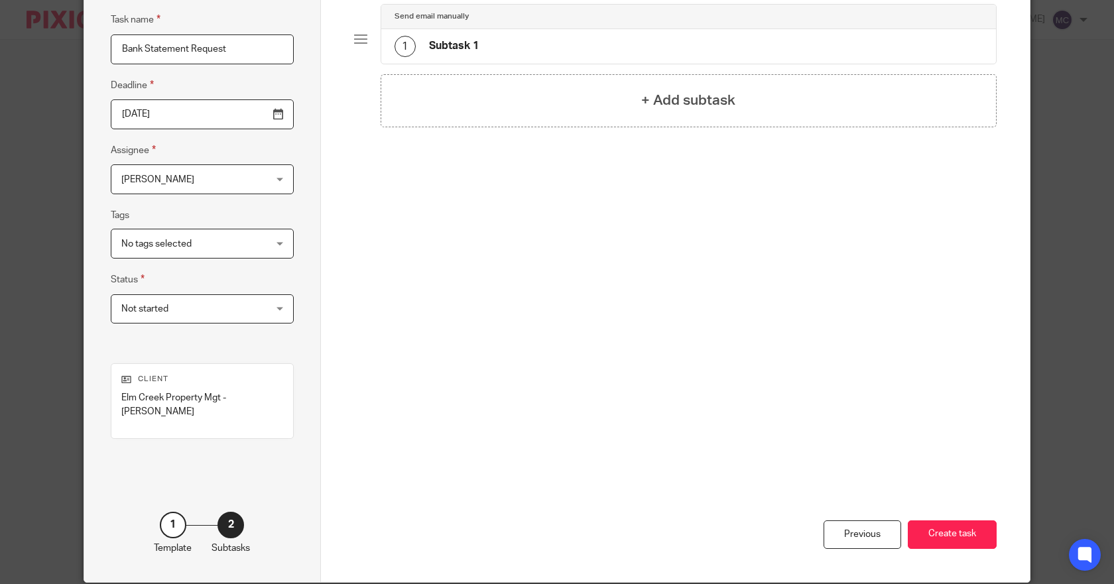
scroll to position [133, 0]
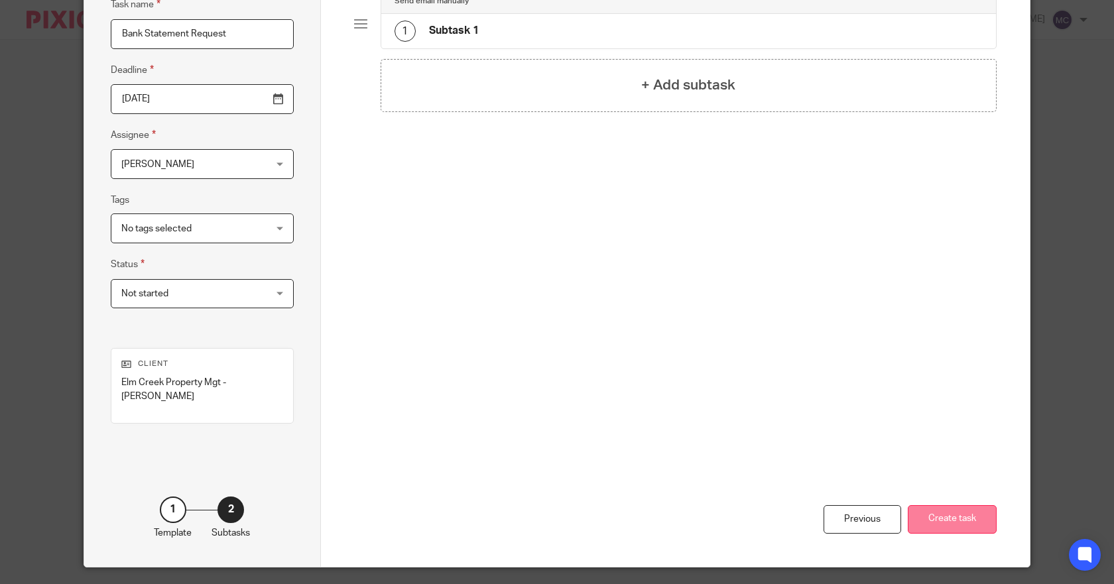
click at [952, 514] on button "Create task" at bounding box center [952, 519] width 89 height 29
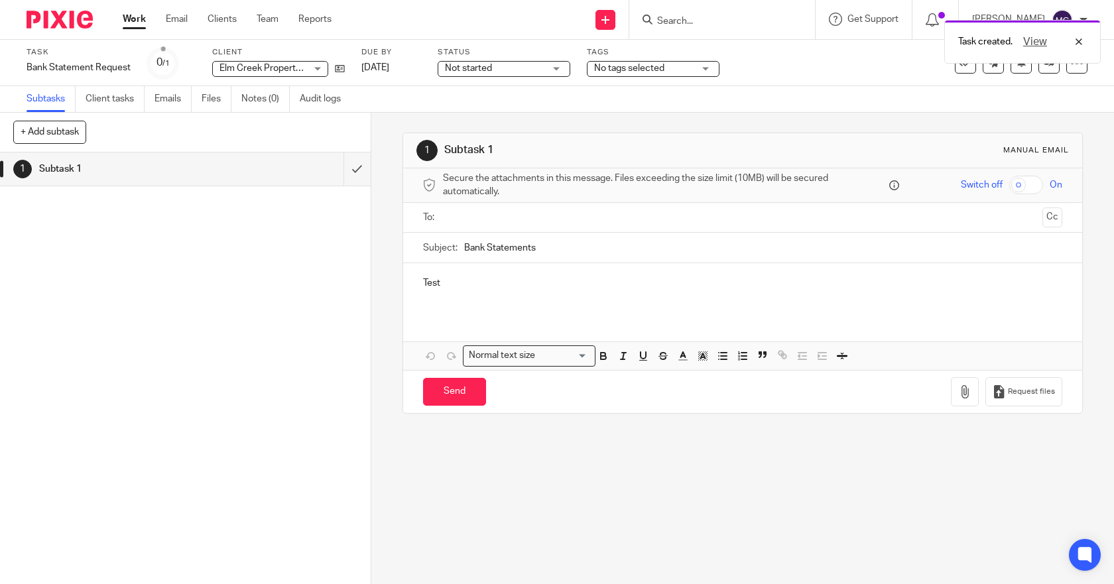
click at [475, 221] on input "text" at bounding box center [743, 217] width 590 height 15
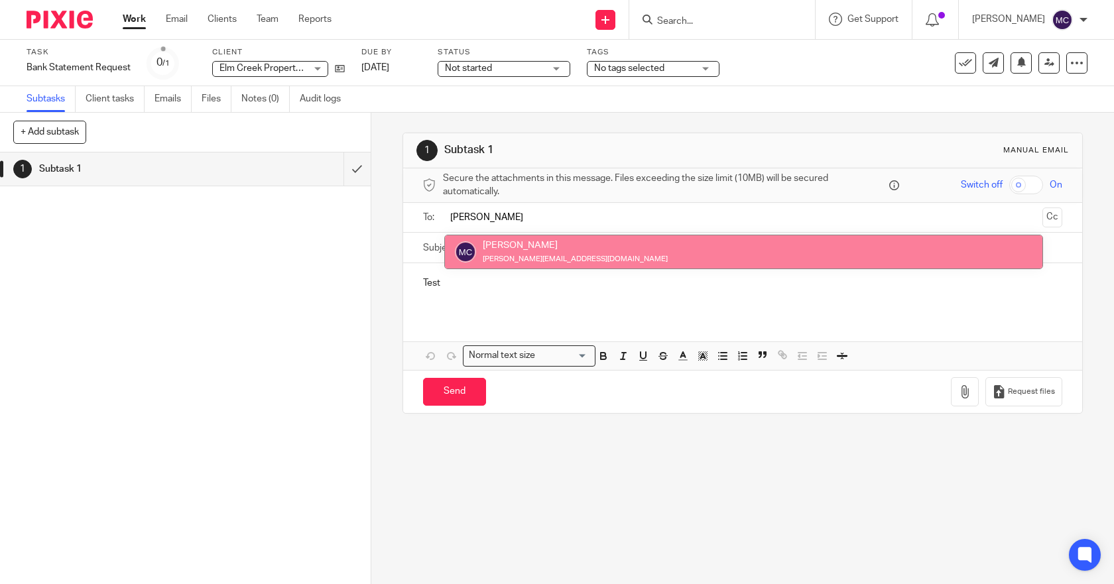
type input "[PERSON_NAME]"
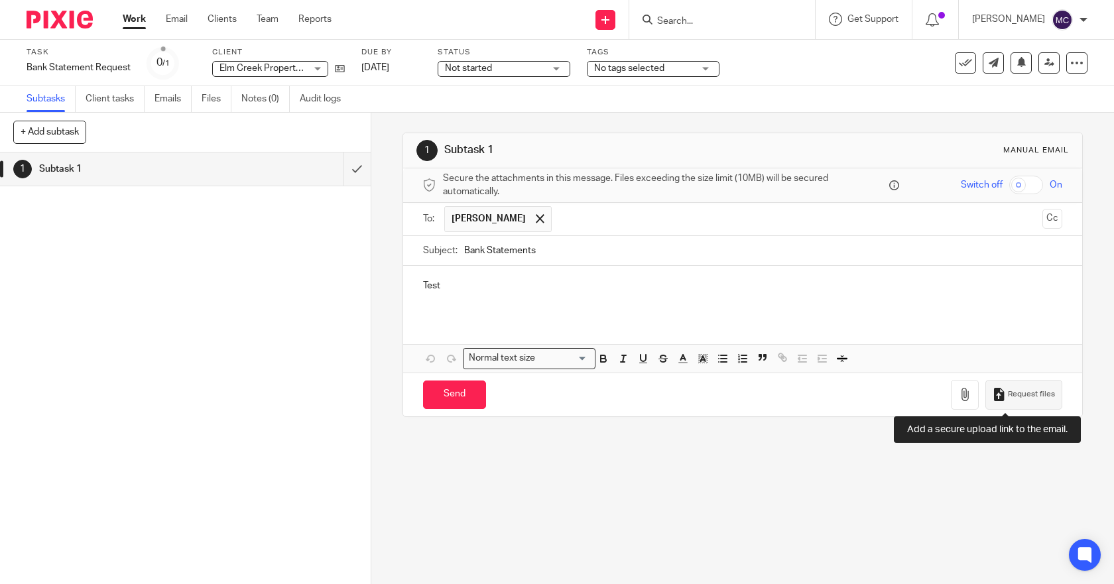
click at [1008, 399] on span "Request files" at bounding box center [1031, 394] width 47 height 11
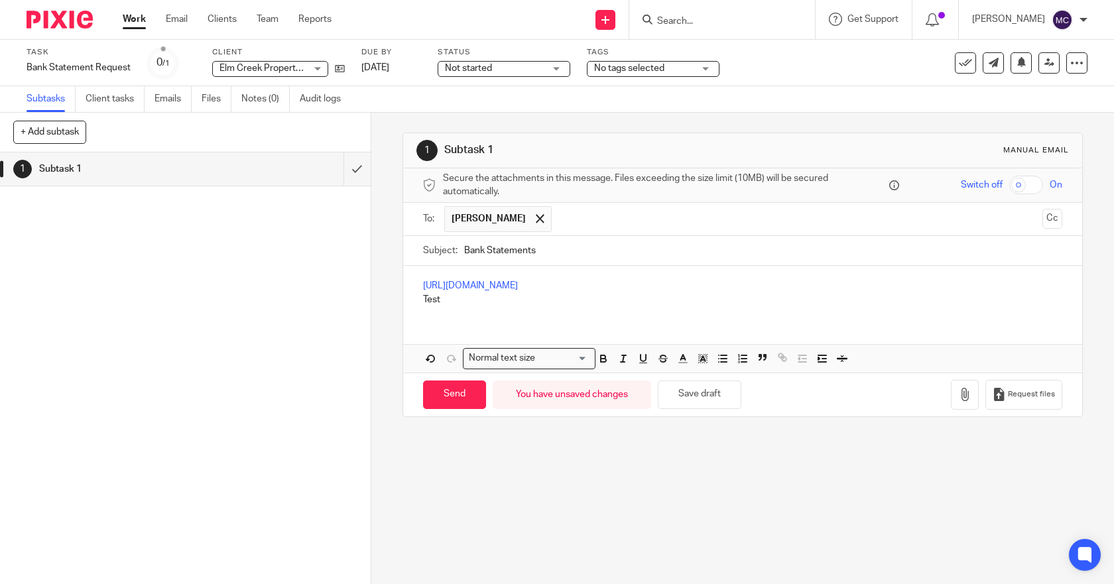
click at [454, 300] on p "Test" at bounding box center [743, 299] width 640 height 13
drag, startPoint x: 753, startPoint y: 290, endPoint x: 434, endPoint y: 279, distance: 319.3
click at [415, 273] on div "[URL][DOMAIN_NAME]" at bounding box center [743, 292] width 680 height 52
copy link "[URL][DOMAIN_NAME]"
click at [463, 479] on div "1 Subtask 1 Manual email Secure the attachments in this message. Files exceedin…" at bounding box center [742, 349] width 743 height 472
